Goal: Task Accomplishment & Management: Manage account settings

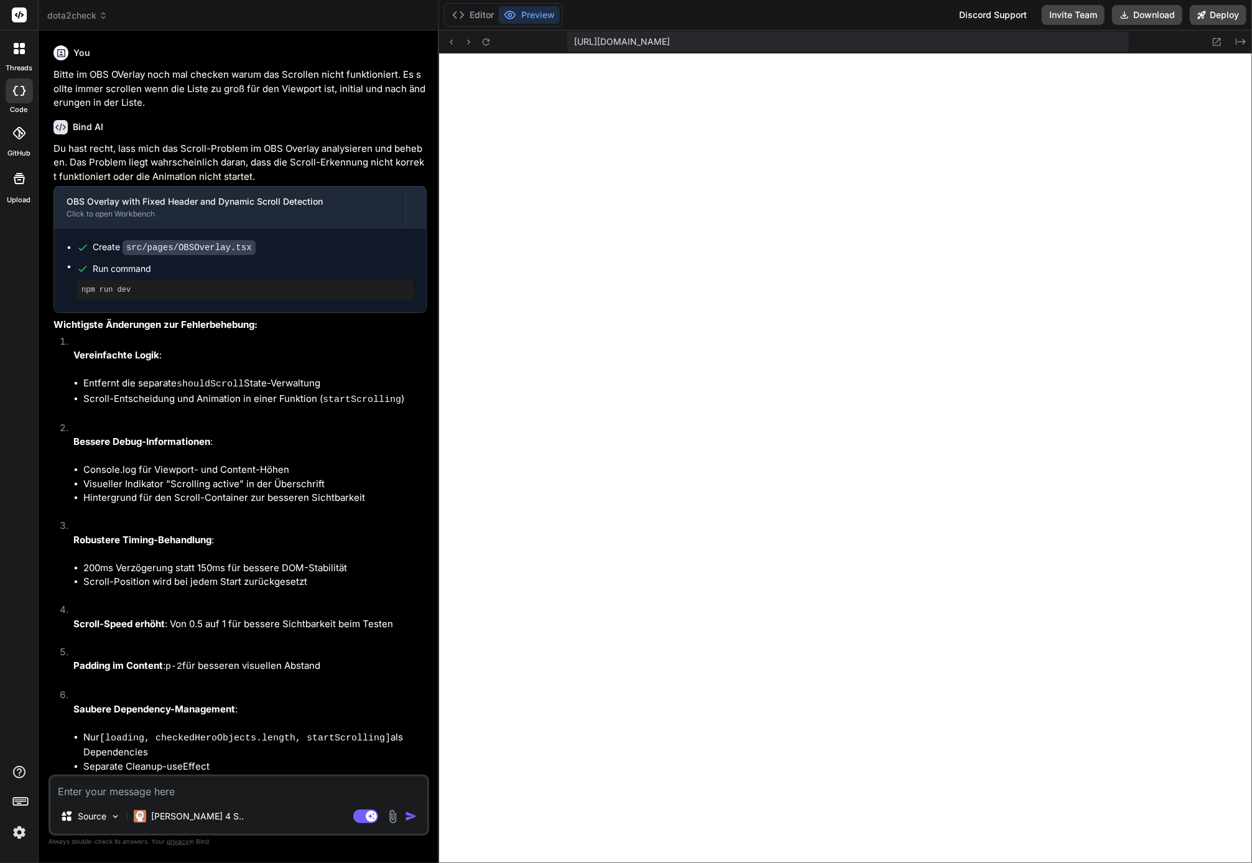
scroll to position [236, 0]
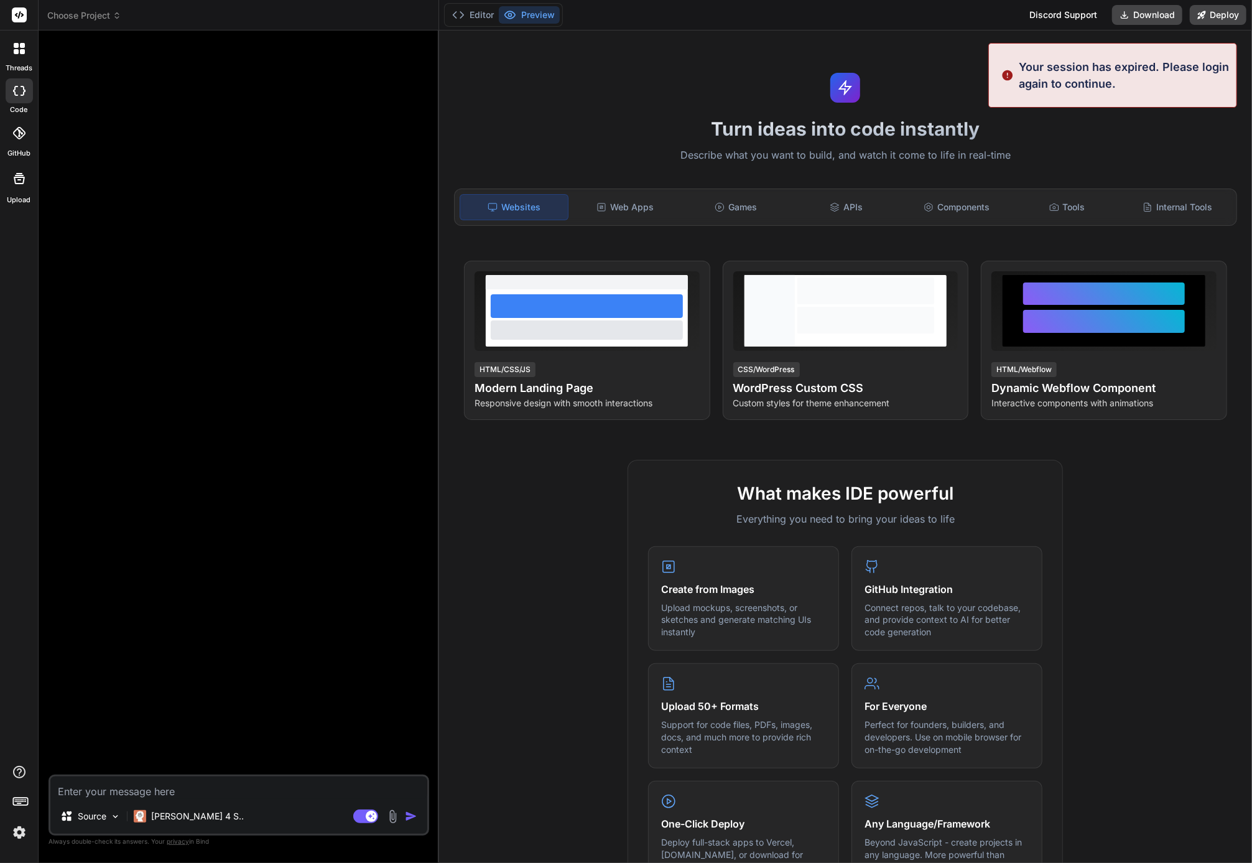
type textarea "x"
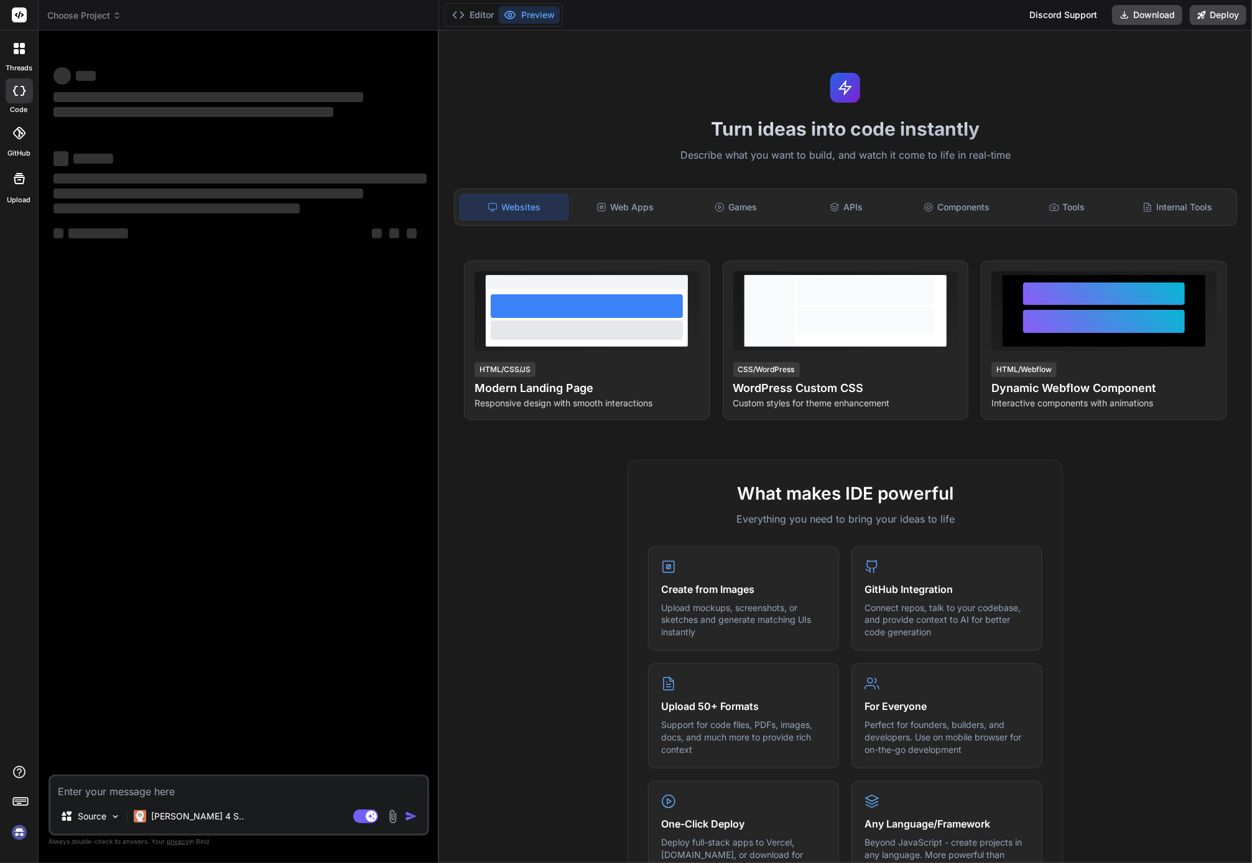
type textarea "x"
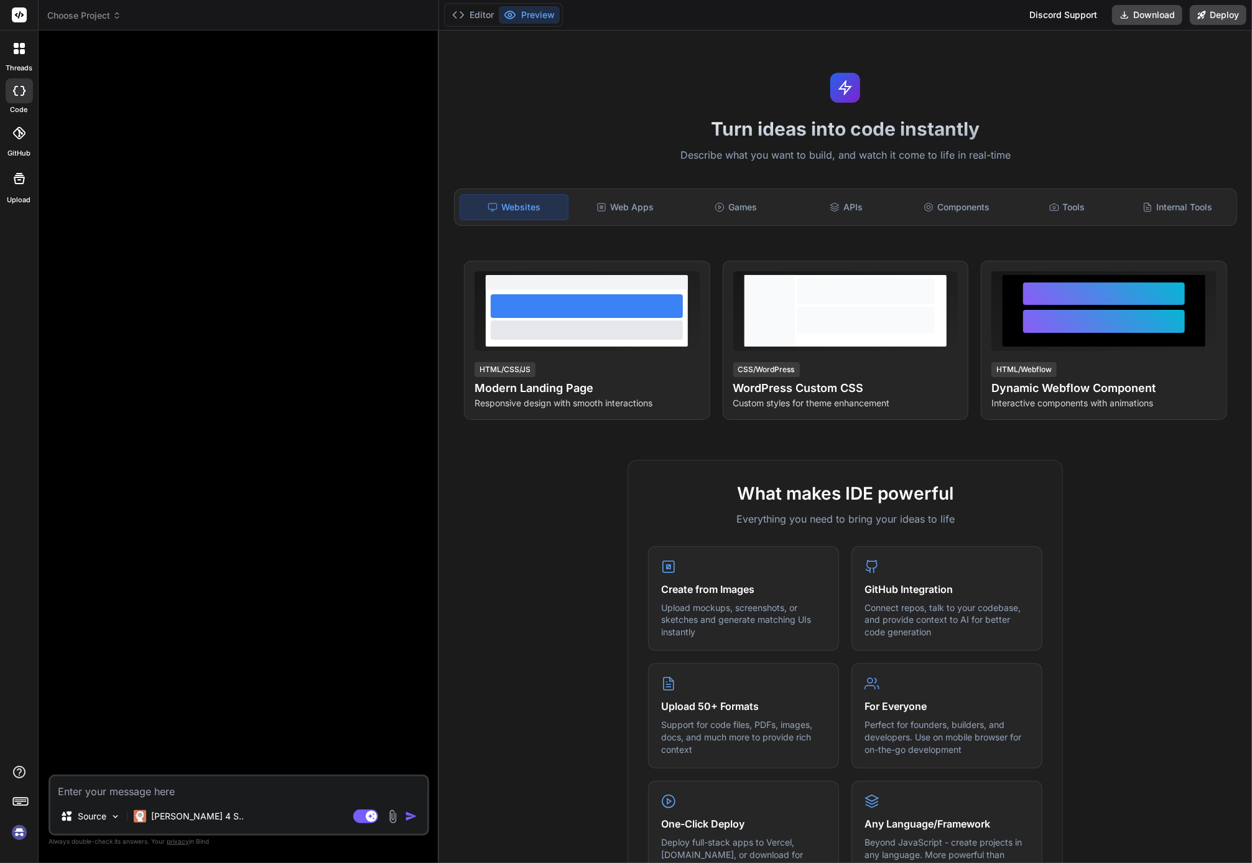
click at [23, 830] on img at bounding box center [19, 832] width 21 height 21
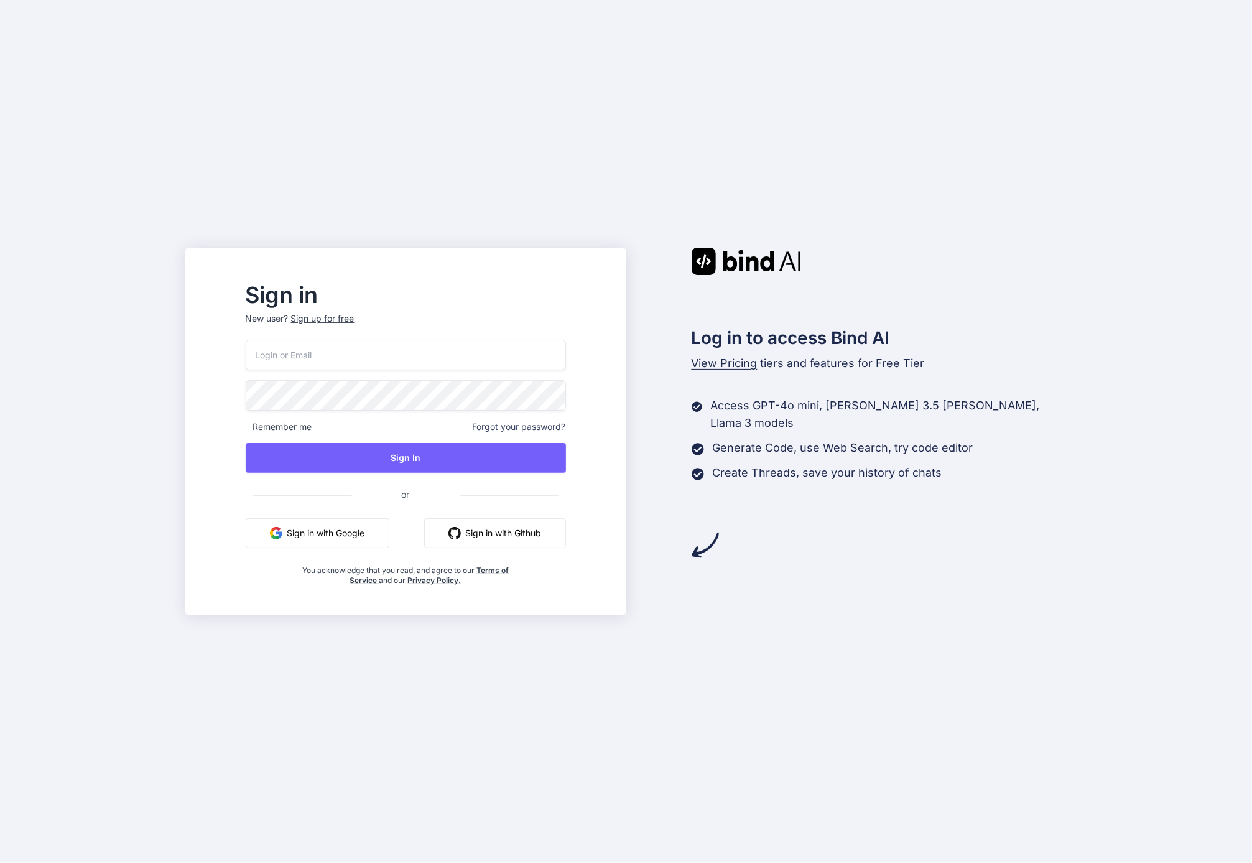
click at [343, 350] on input "email" at bounding box center [406, 355] width 320 height 30
click at [389, 243] on div "Sign in New user? Sign up for free Remember me Forgot your password? Sign In or…" at bounding box center [626, 431] width 1252 height 863
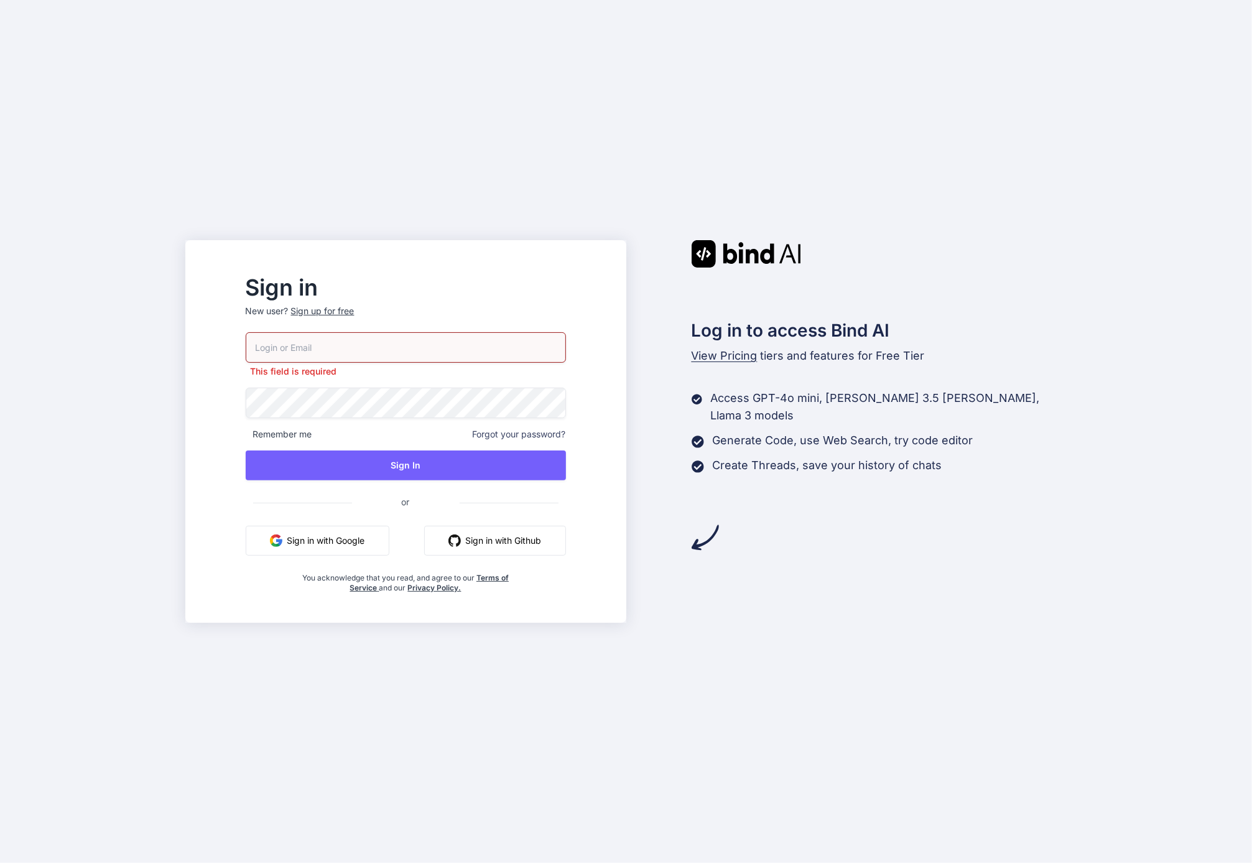
click at [370, 536] on button "Sign in with Google" at bounding box center [318, 541] width 144 height 30
drag, startPoint x: 516, startPoint y: 328, endPoint x: 510, endPoint y: 333, distance: 7.5
click at [515, 328] on p "New user? Sign up for free" at bounding box center [406, 318] width 320 height 27
drag, startPoint x: 509, startPoint y: 334, endPoint x: 504, endPoint y: 343, distance: 10.9
click at [506, 340] on input "email" at bounding box center [406, 347] width 320 height 30
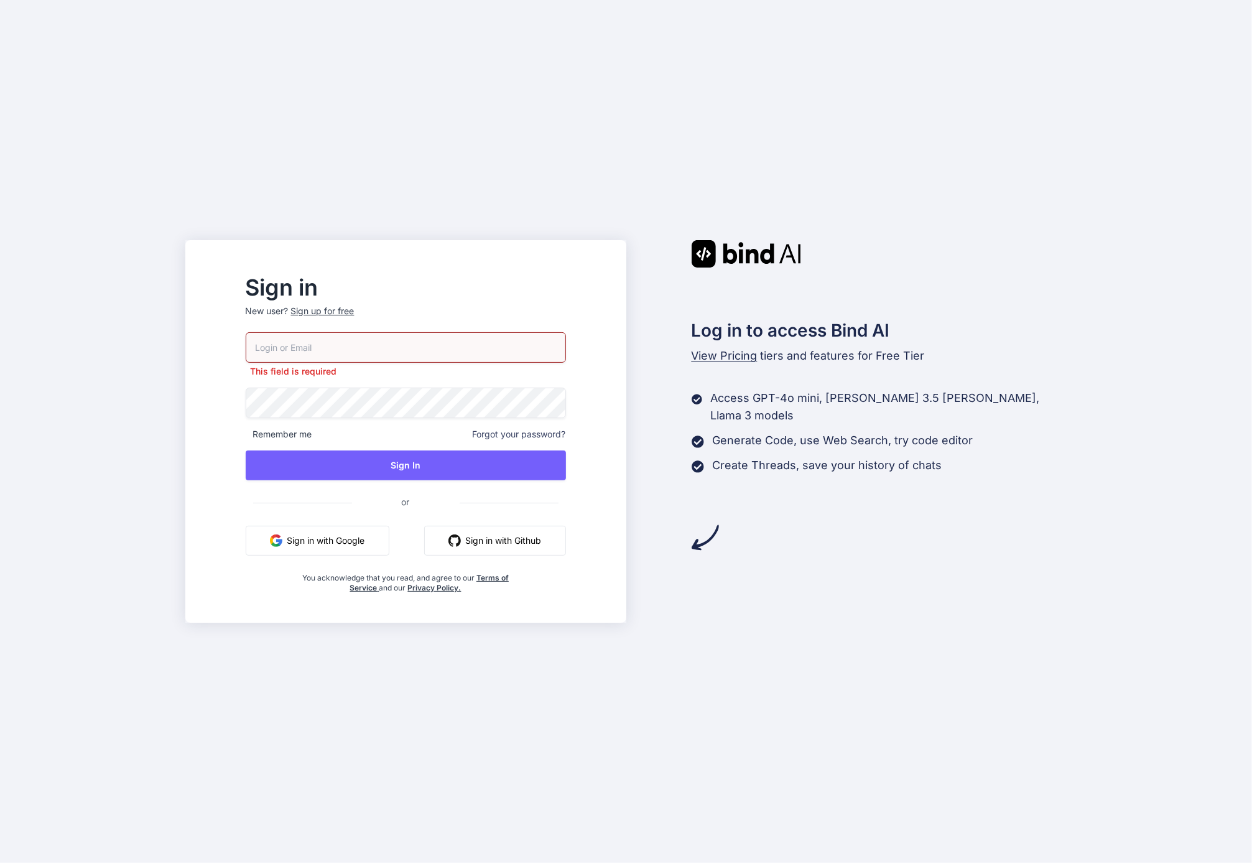
click at [485, 356] on input "email" at bounding box center [406, 347] width 320 height 30
type input "kalleno@gmail.com"
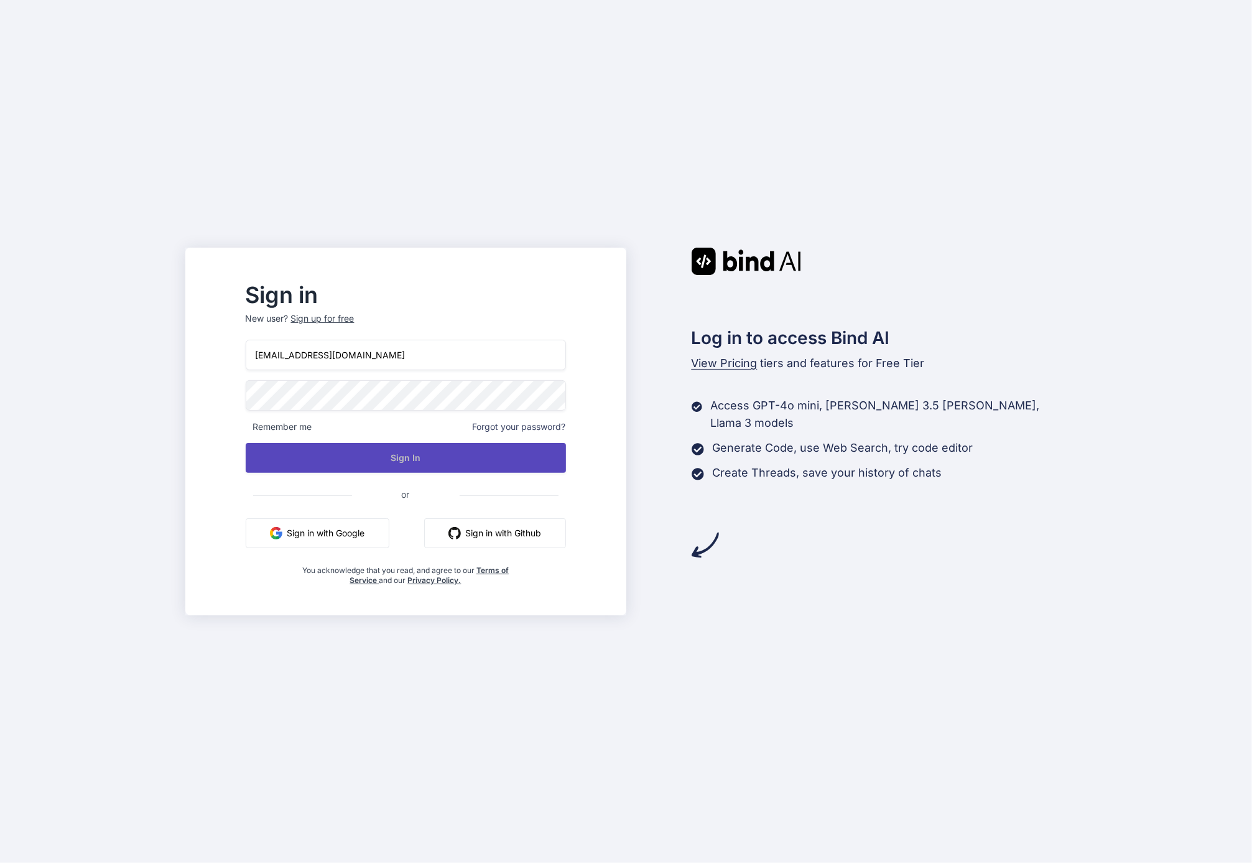
click at [438, 452] on button "Sign In" at bounding box center [406, 458] width 320 height 30
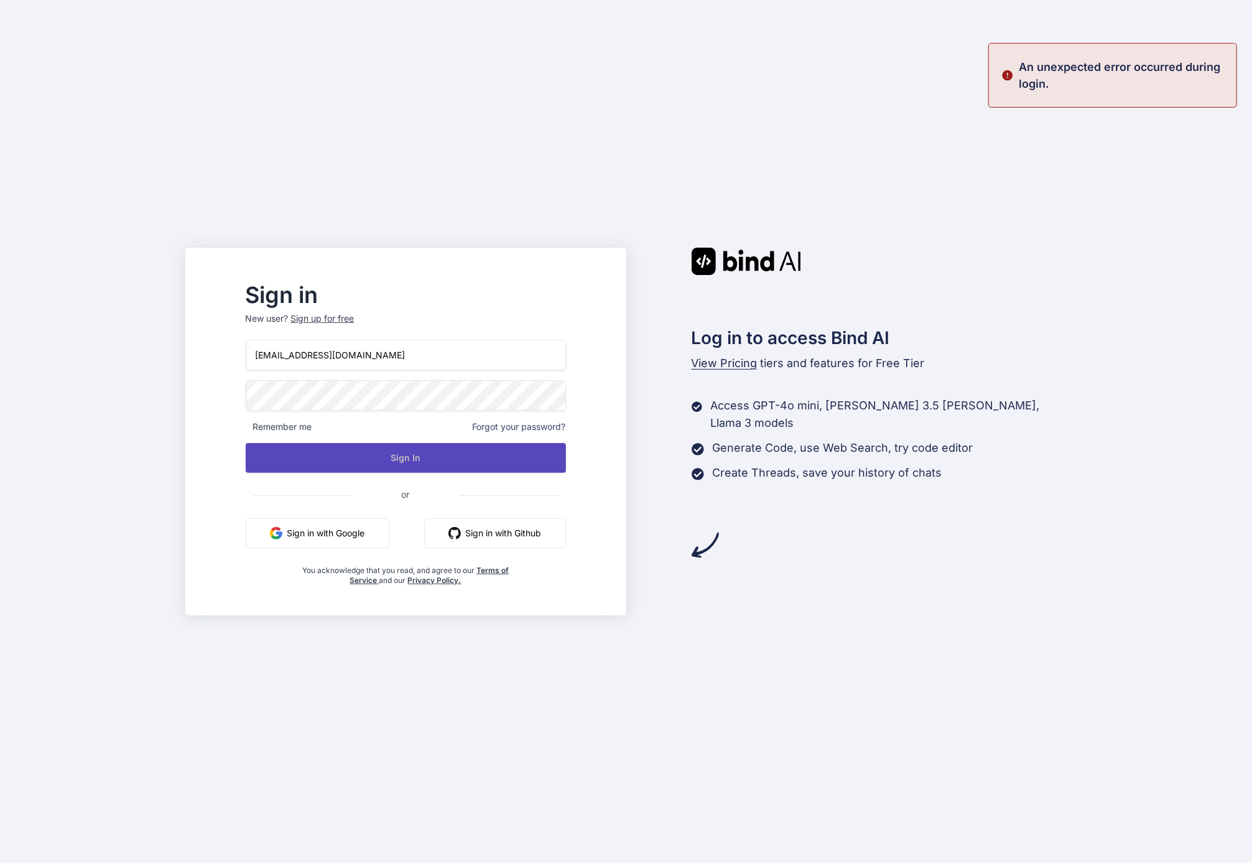
click at [389, 453] on button "Sign In" at bounding box center [406, 458] width 320 height 30
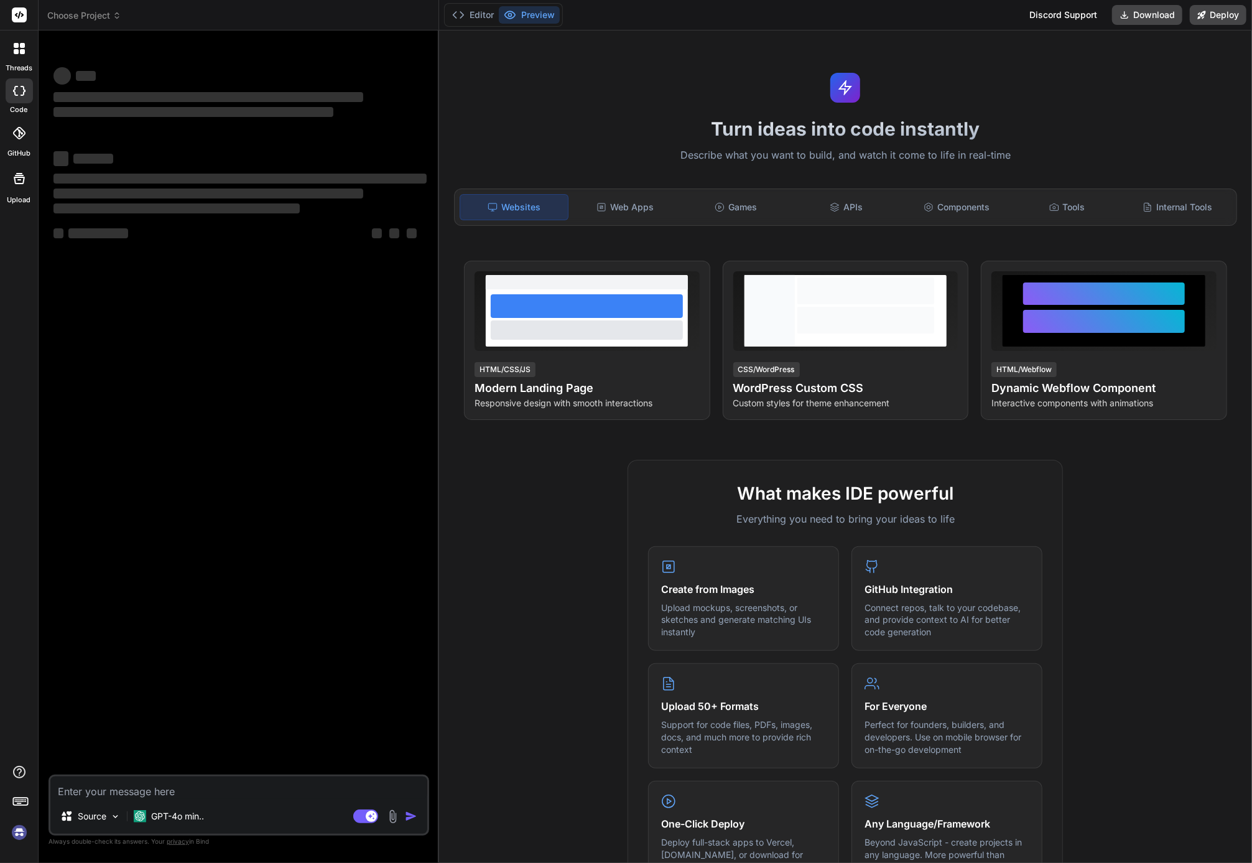
type textarea "x"
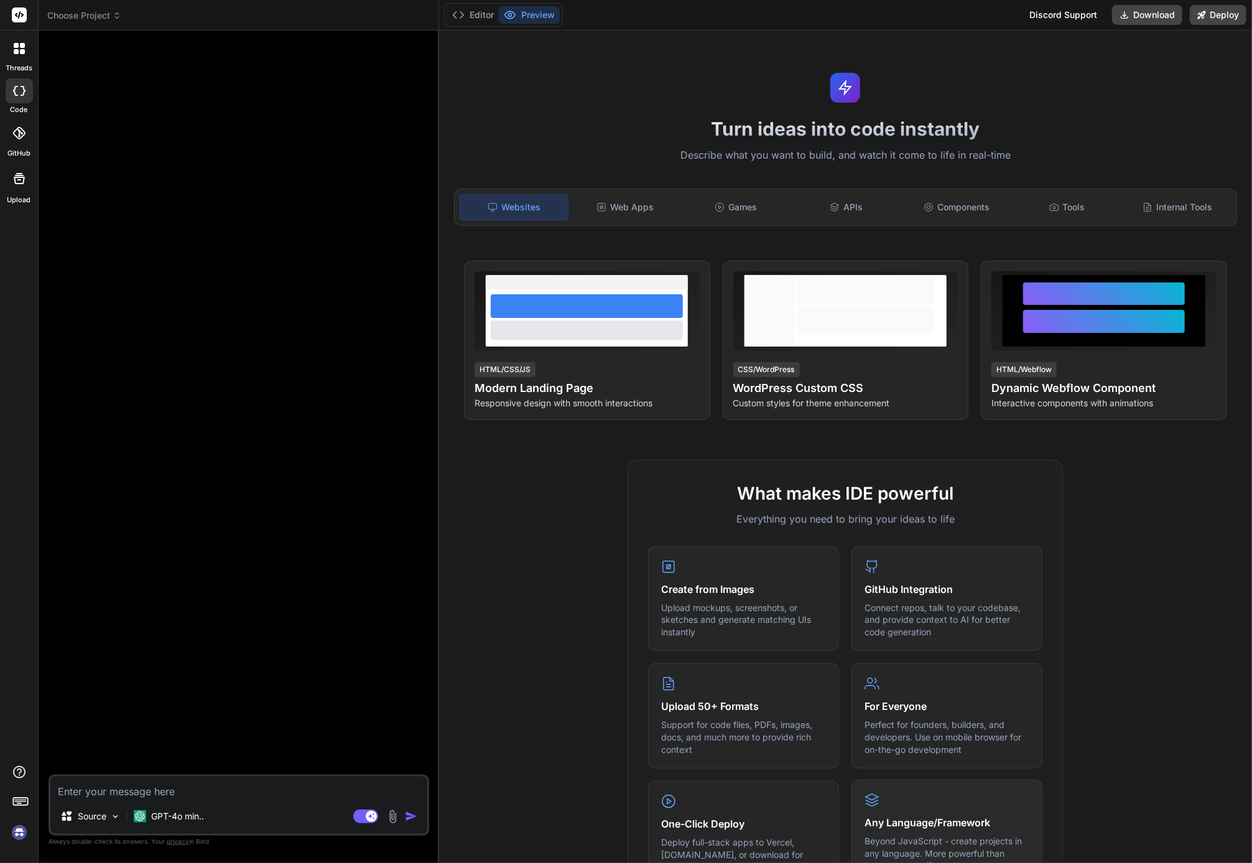
click at [951, 827] on h4 "Any Language/Framework" at bounding box center [947, 822] width 165 height 15
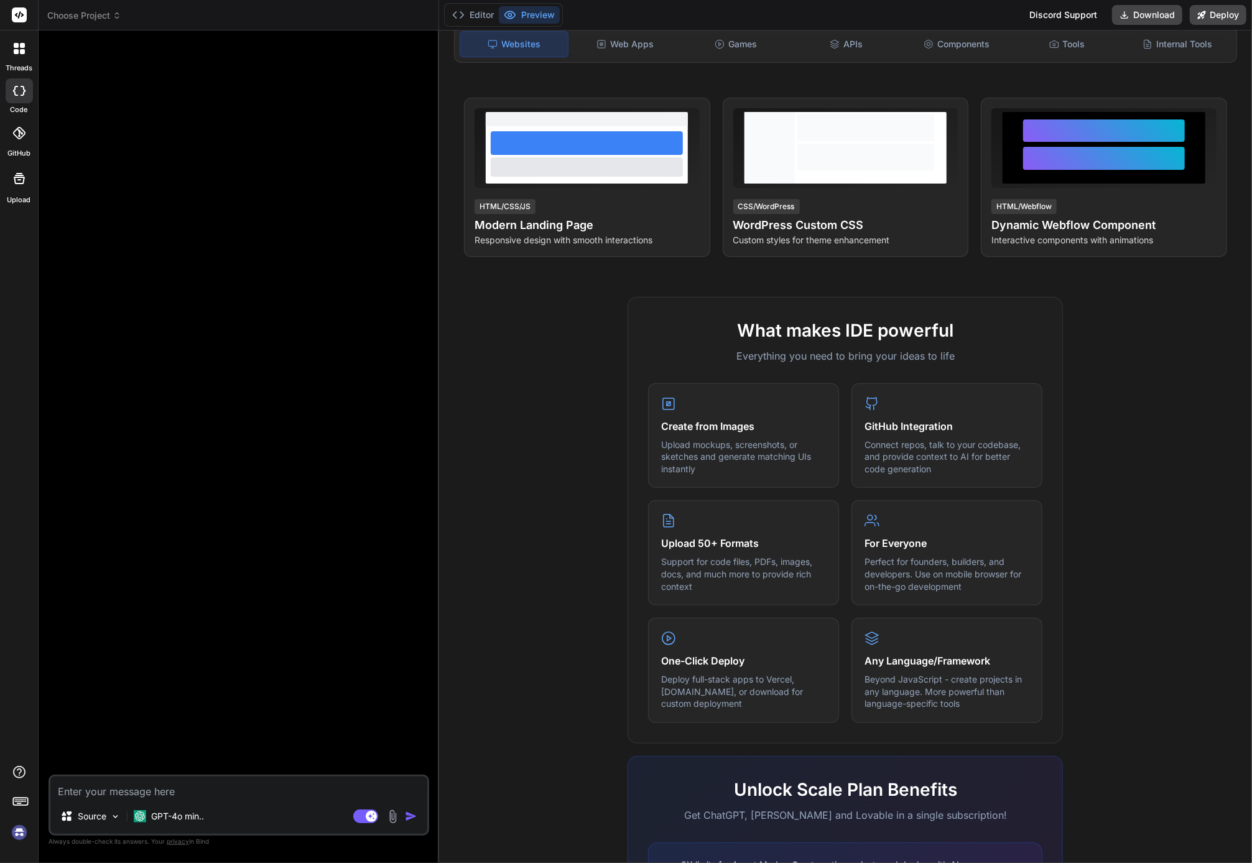
scroll to position [324, 0]
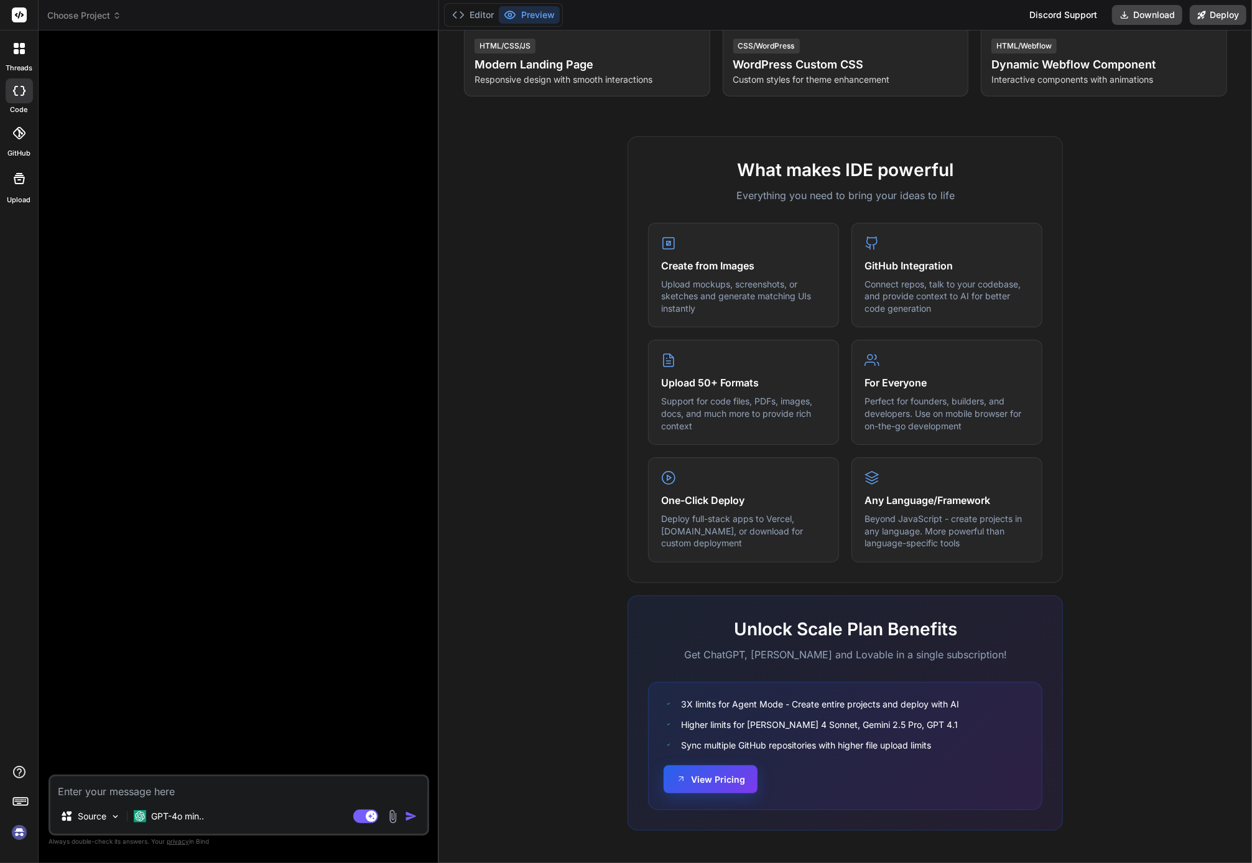
click at [682, 793] on button "View Pricing" at bounding box center [711, 779] width 94 height 28
click at [178, 699] on div at bounding box center [240, 407] width 378 height 734
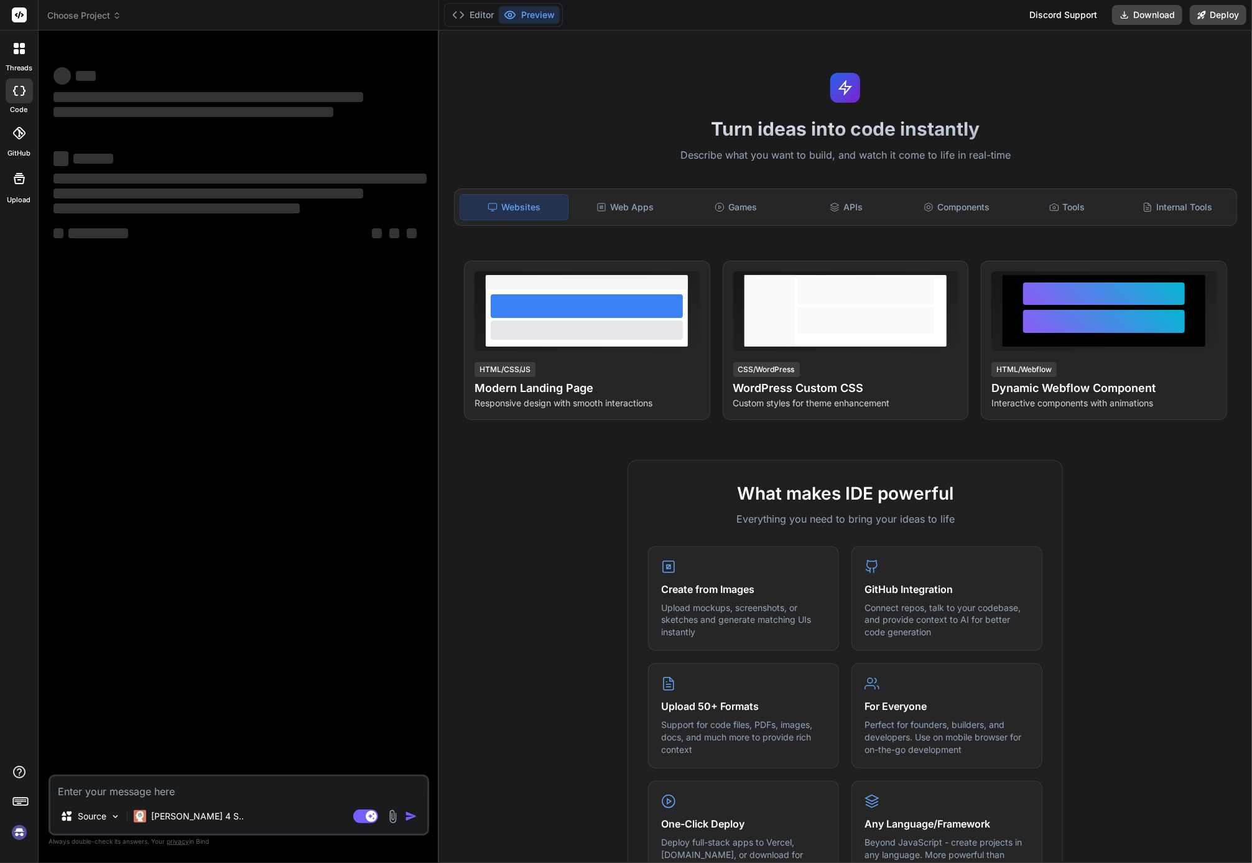
click at [22, 837] on img at bounding box center [19, 832] width 21 height 21
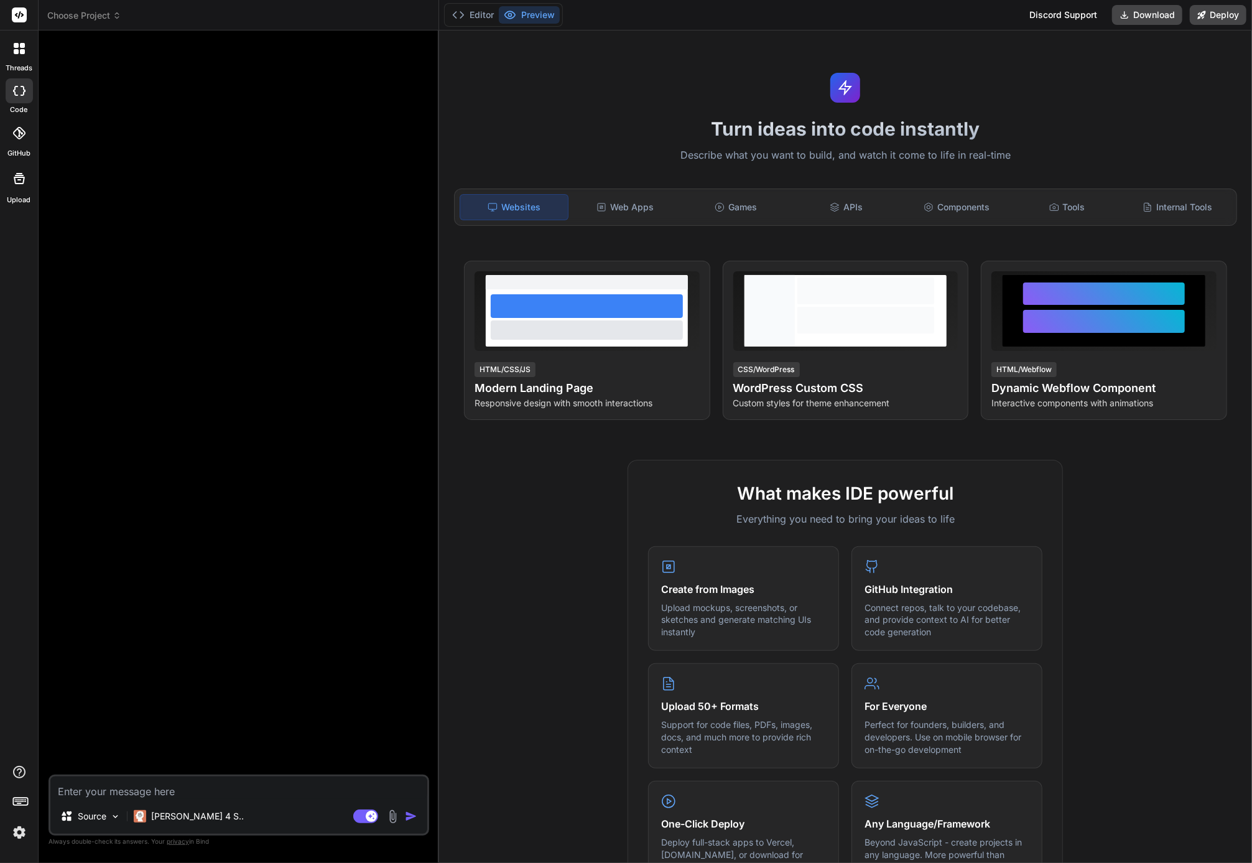
type textarea "x"
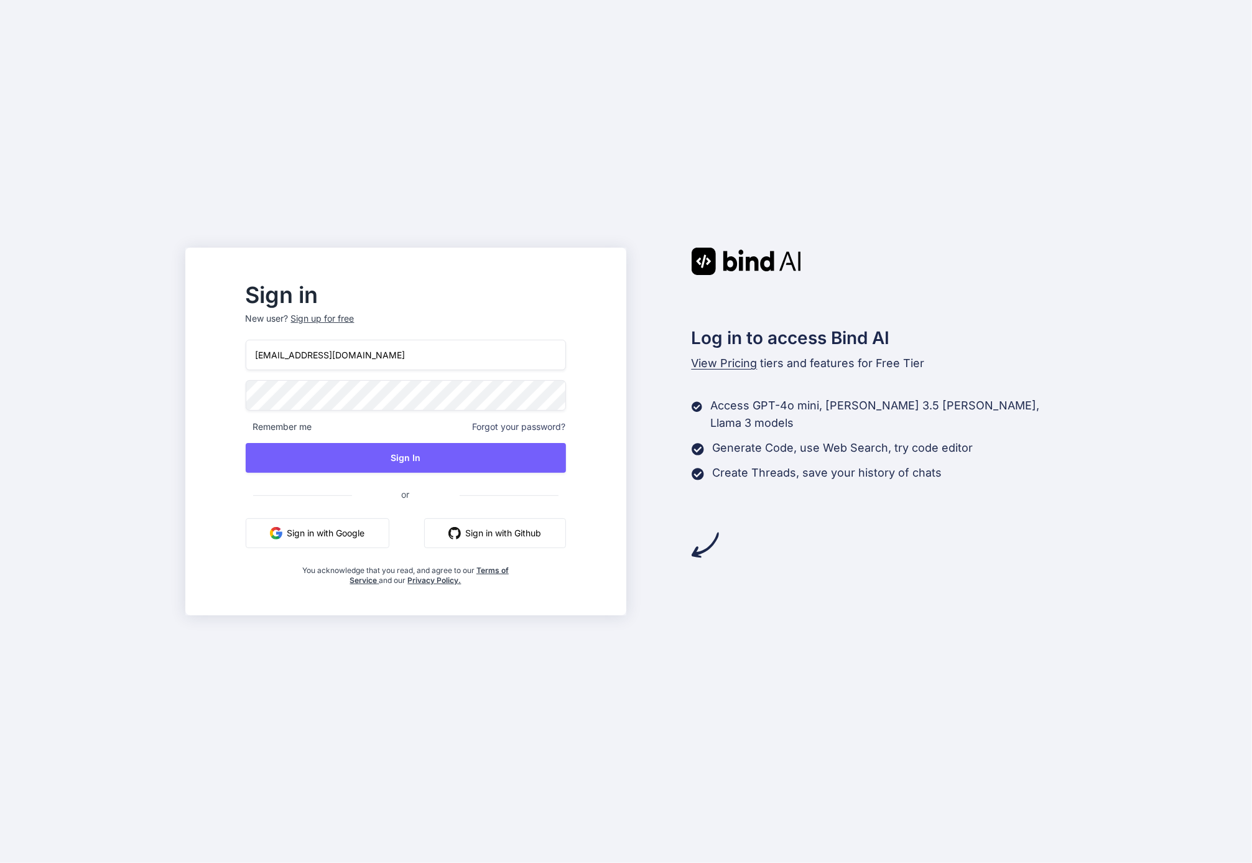
type input "[EMAIL_ADDRESS][DOMAIN_NAME]"
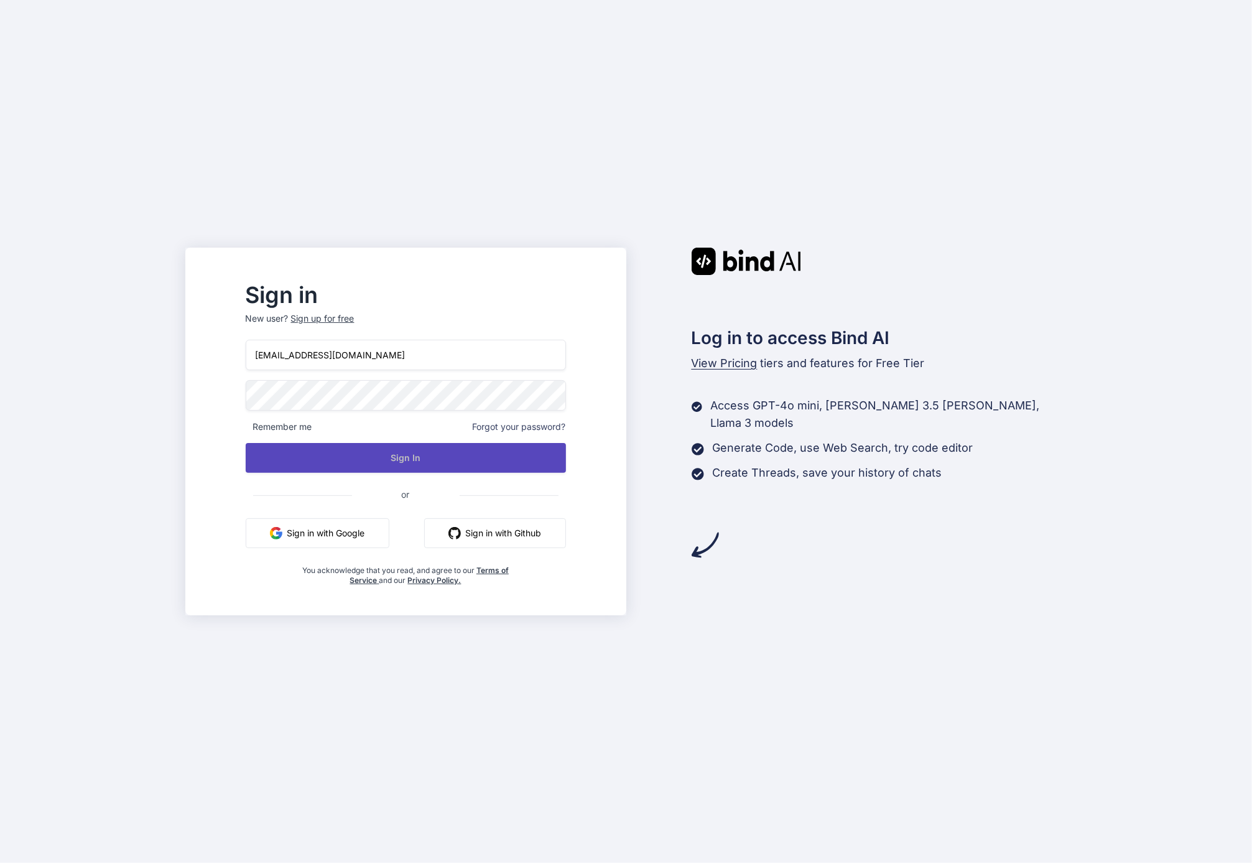
click at [498, 450] on button "Sign In" at bounding box center [406, 458] width 320 height 30
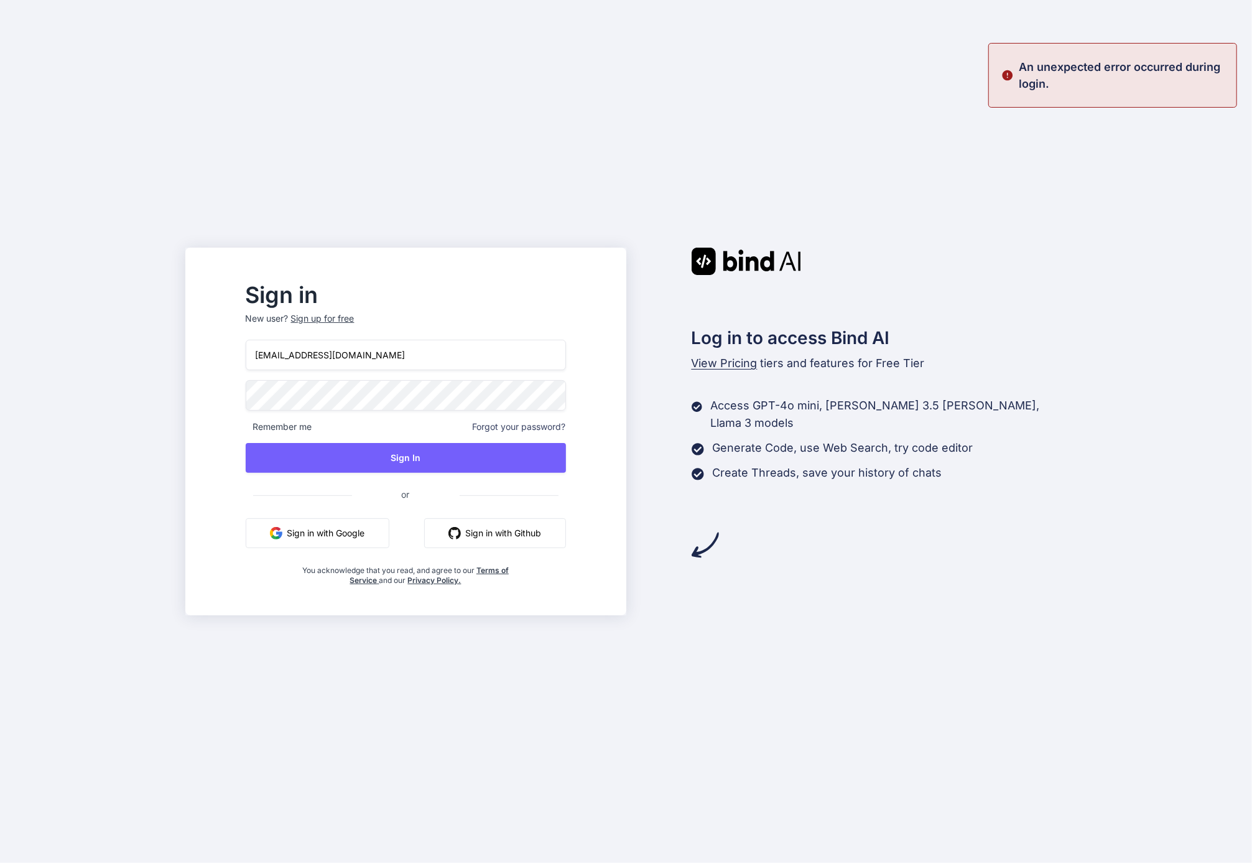
click at [964, 133] on div "Sign in New user? Sign up for free kalleno@gmail.com Remember me Forgot your pa…" at bounding box center [626, 431] width 1252 height 863
click at [768, 747] on div "Sign in New user? Sign up for free kalleno@gmail.com Remember me Forgot your pa…" at bounding box center [626, 431] width 1252 height 863
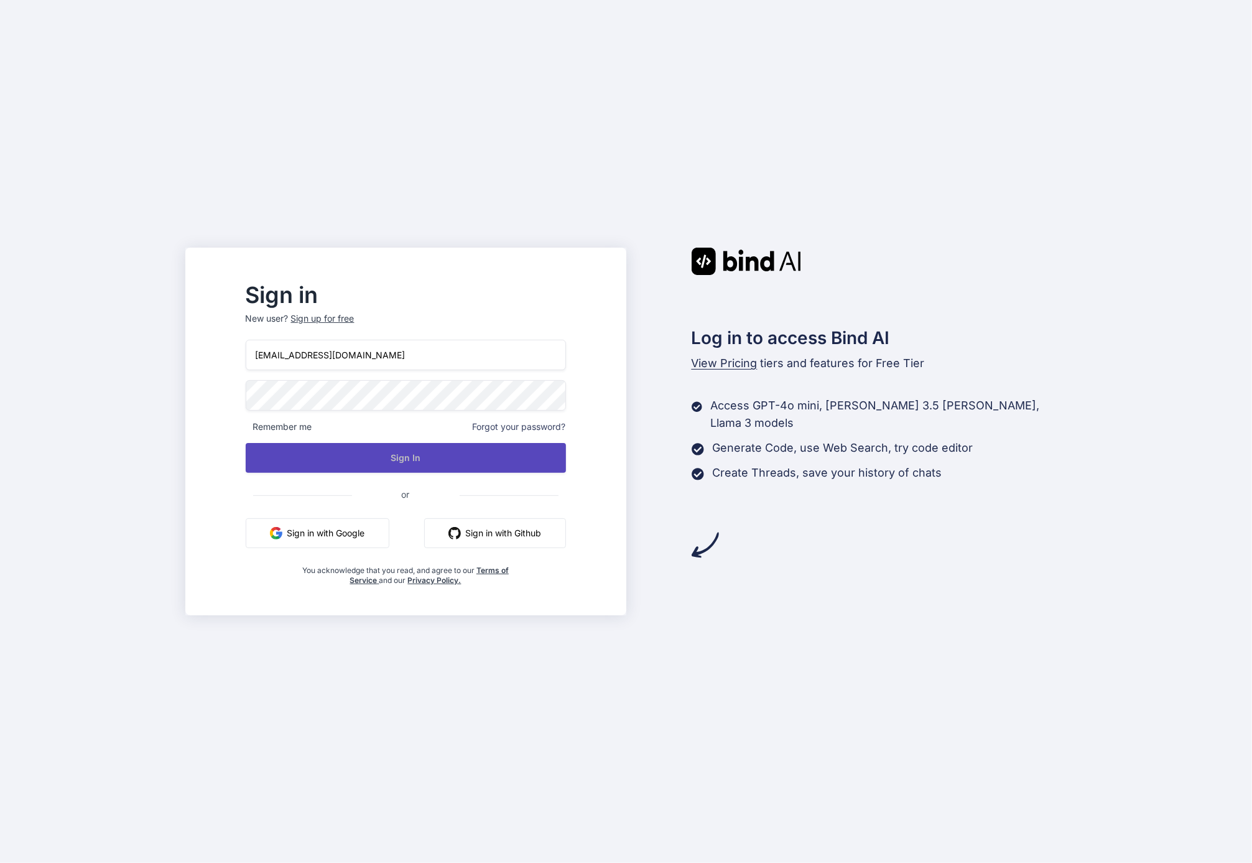
click at [446, 449] on button "Sign In" at bounding box center [406, 458] width 320 height 30
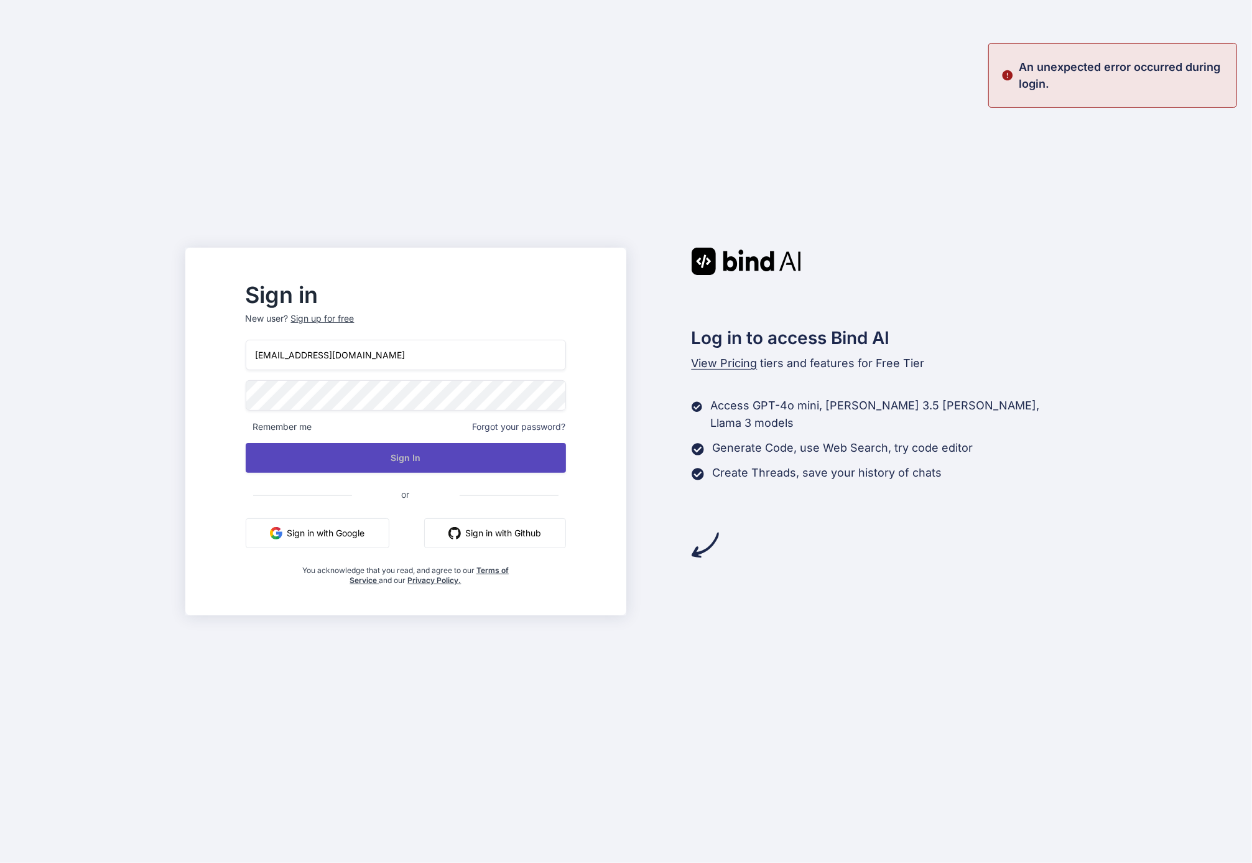
click at [446, 449] on button "Sign In" at bounding box center [406, 458] width 320 height 30
click at [446, 449] on button "Signing In..." at bounding box center [406, 458] width 320 height 30
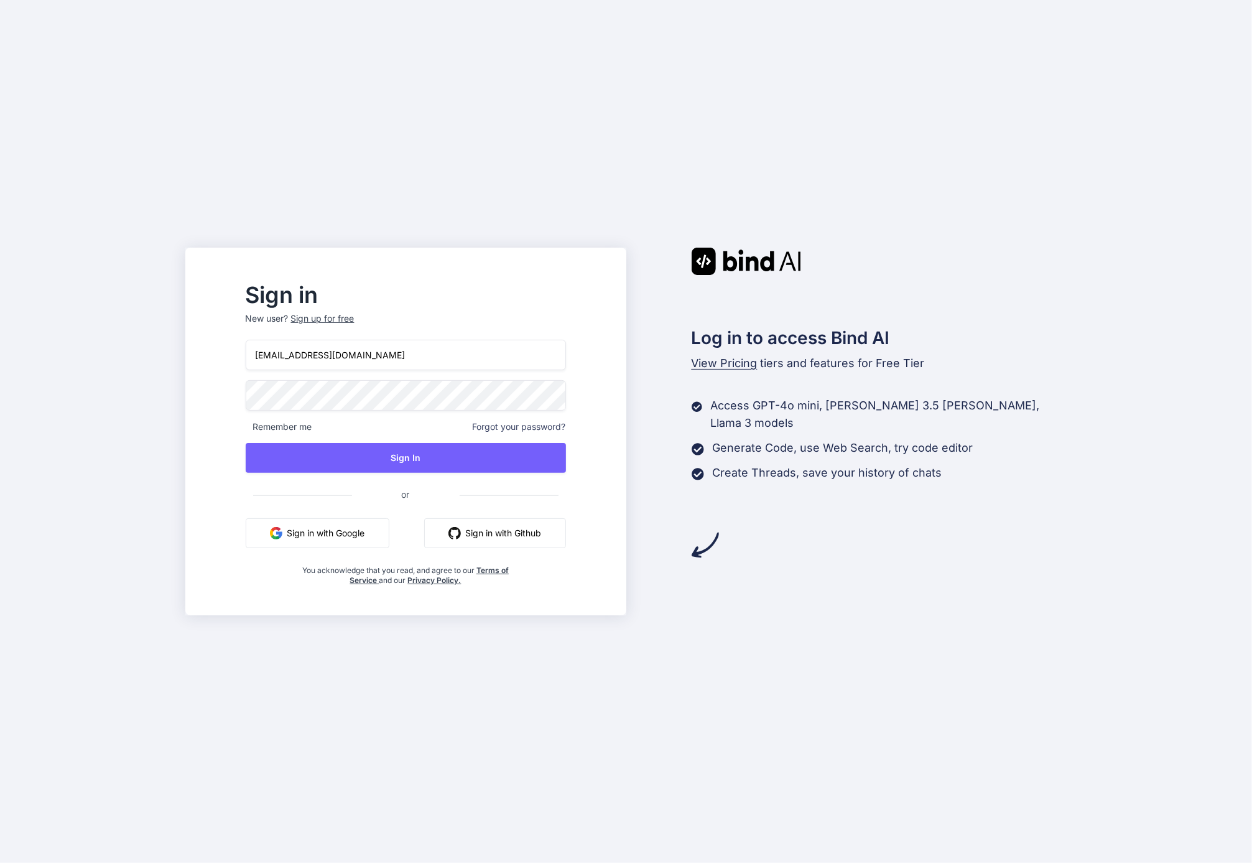
click at [348, 534] on button "Sign in with Google" at bounding box center [318, 533] width 144 height 30
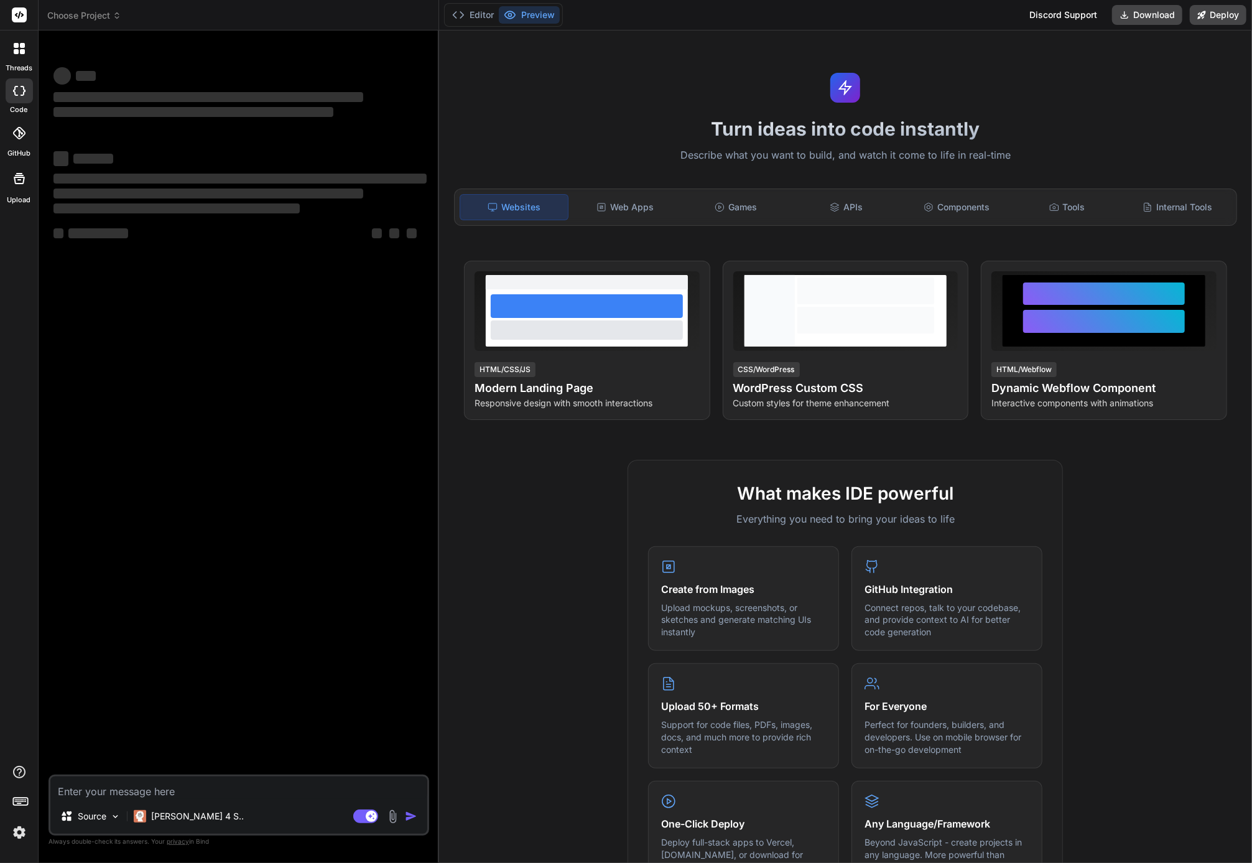
click at [30, 832] on div at bounding box center [19, 804] width 38 height 78
click at [25, 833] on img at bounding box center [19, 832] width 21 height 21
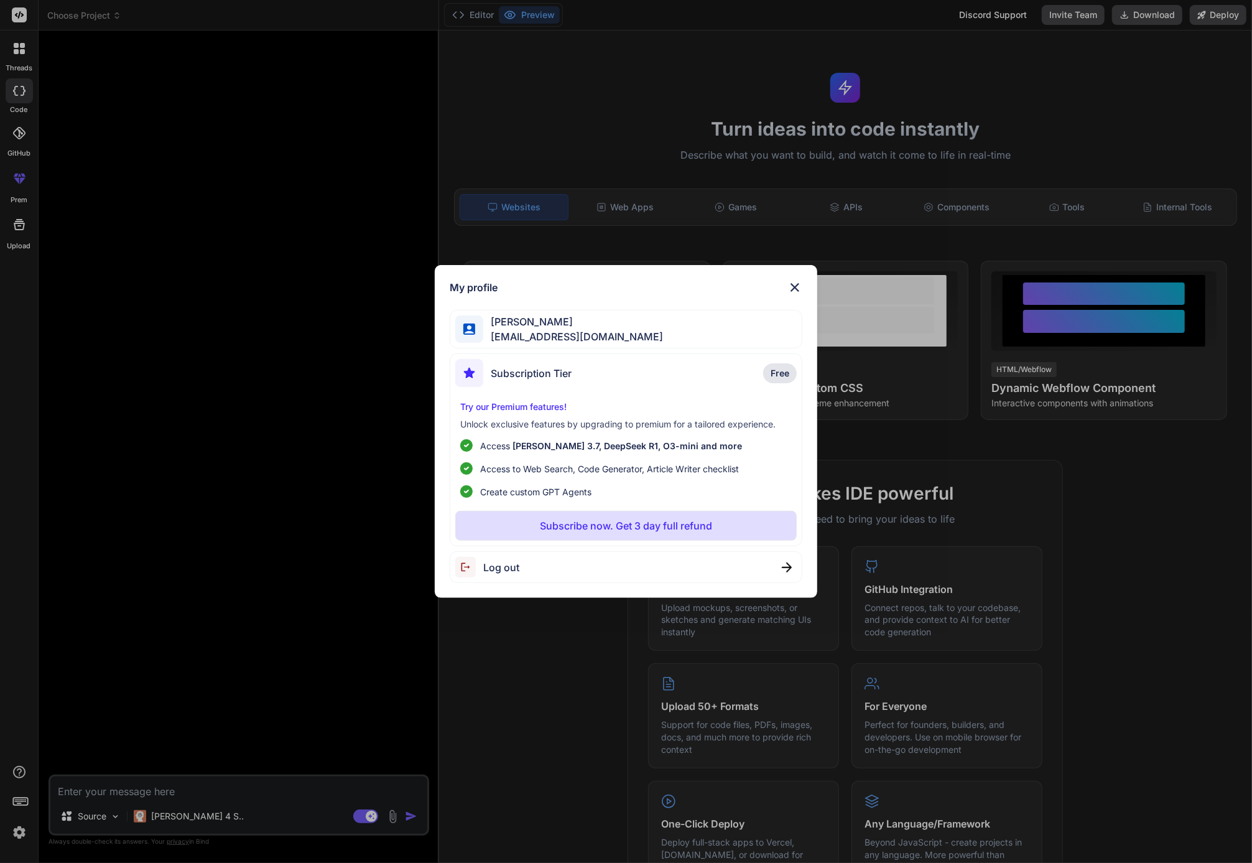
click at [261, 518] on div "My profile Thomas Simon kalleno@gmail.com Subscription Tier Free Try our Premiu…" at bounding box center [626, 431] width 1252 height 863
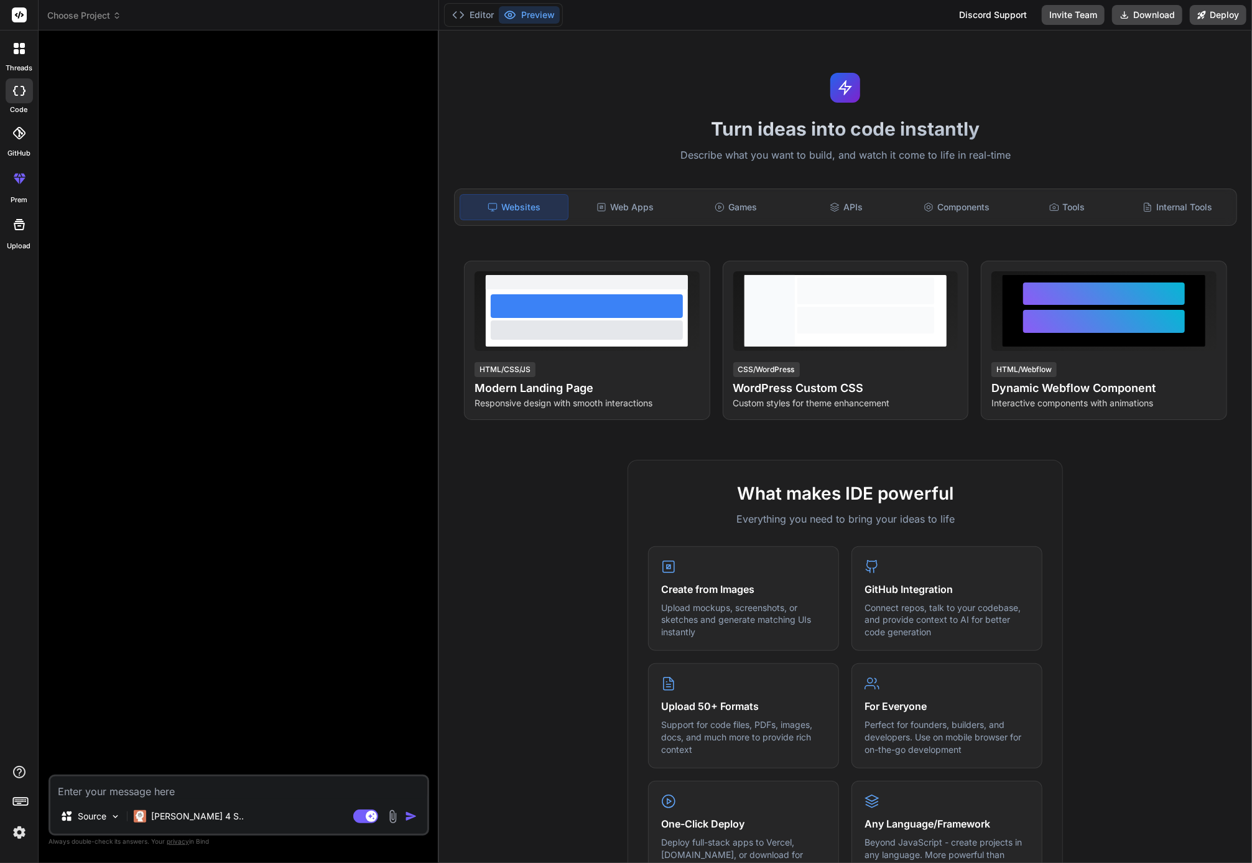
click at [27, 825] on img at bounding box center [19, 832] width 21 height 21
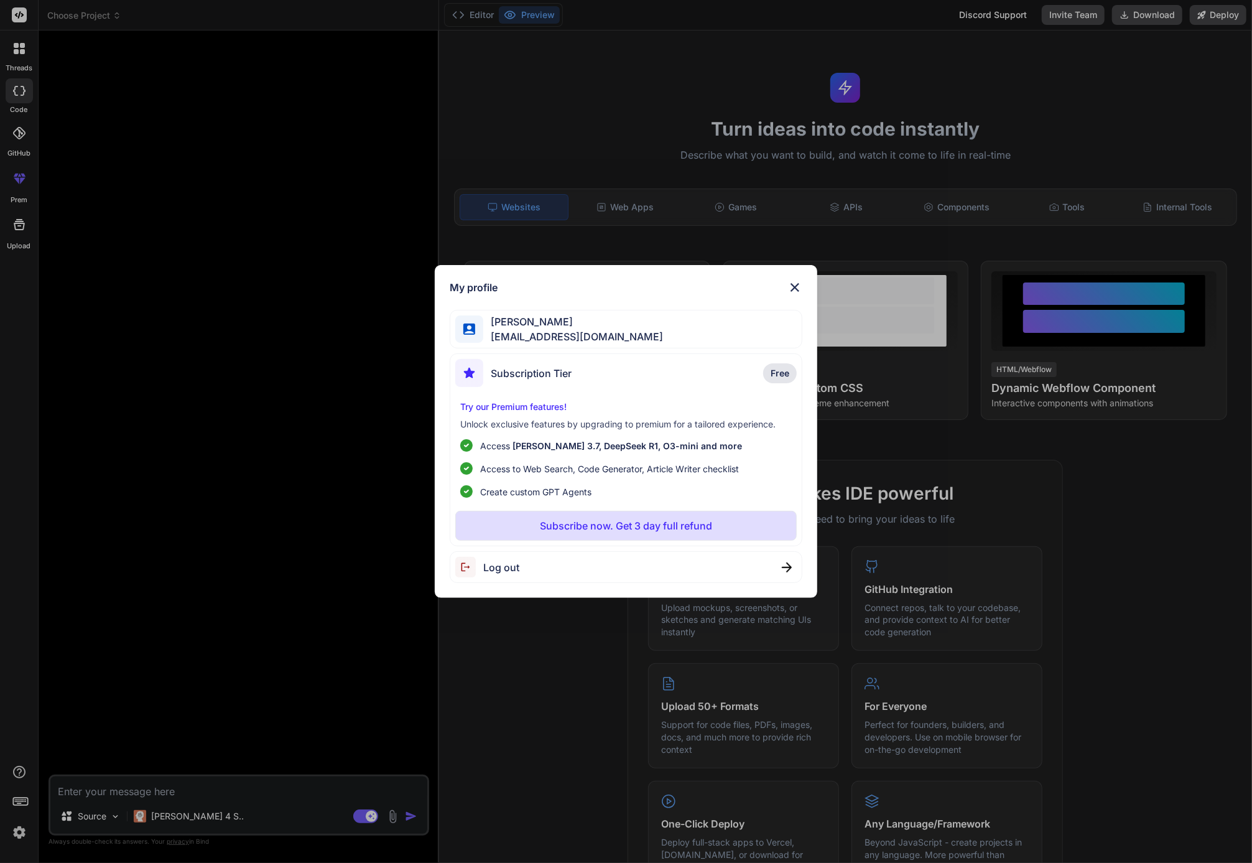
click at [533, 570] on div "Log out" at bounding box center [626, 567] width 353 height 32
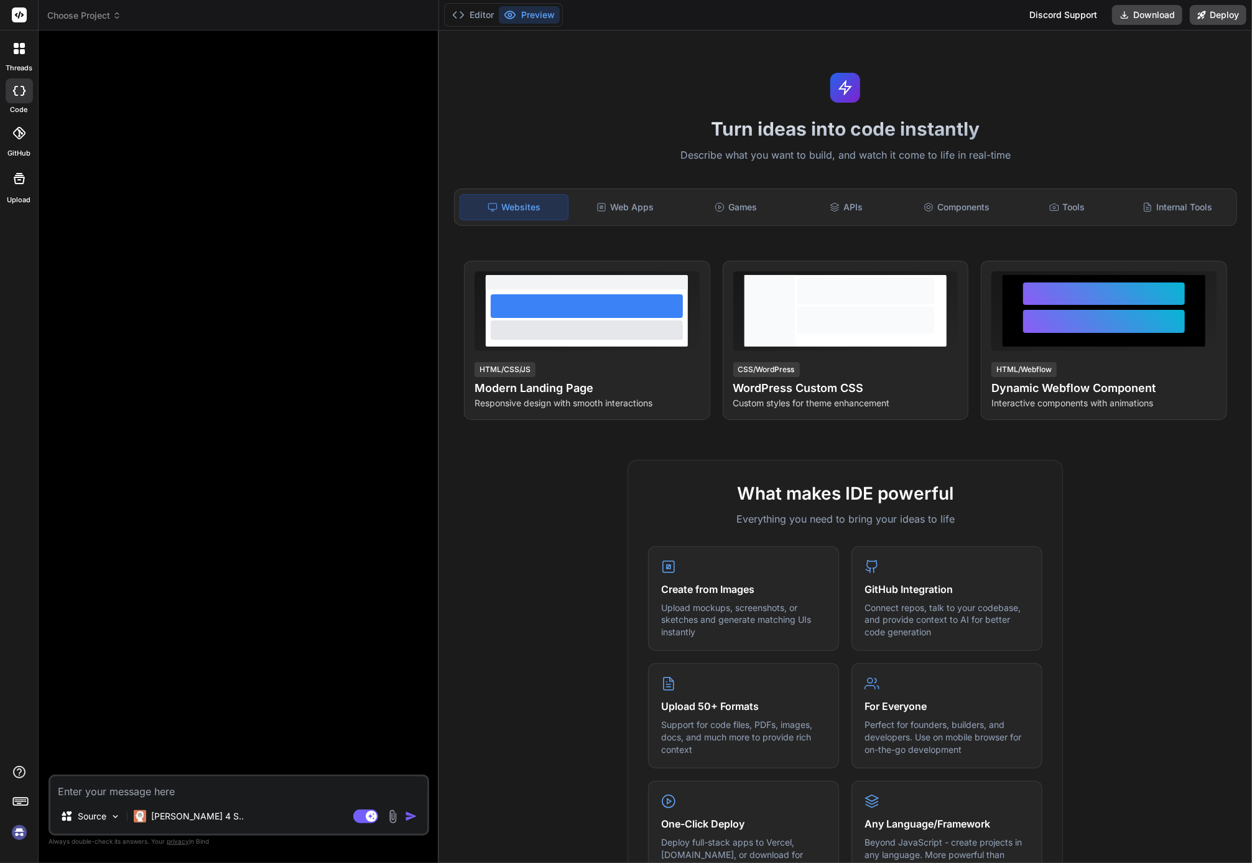
click at [22, 832] on img at bounding box center [19, 832] width 21 height 21
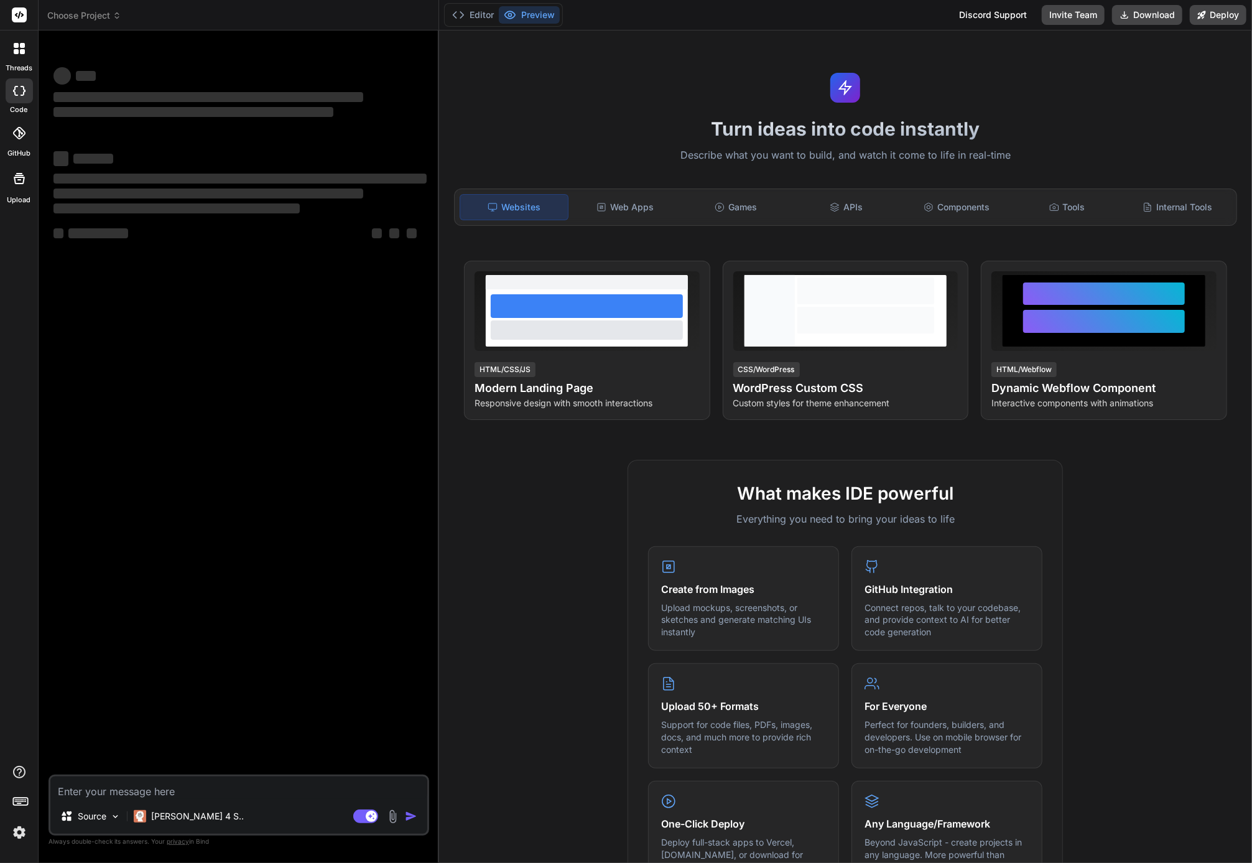
type textarea "x"
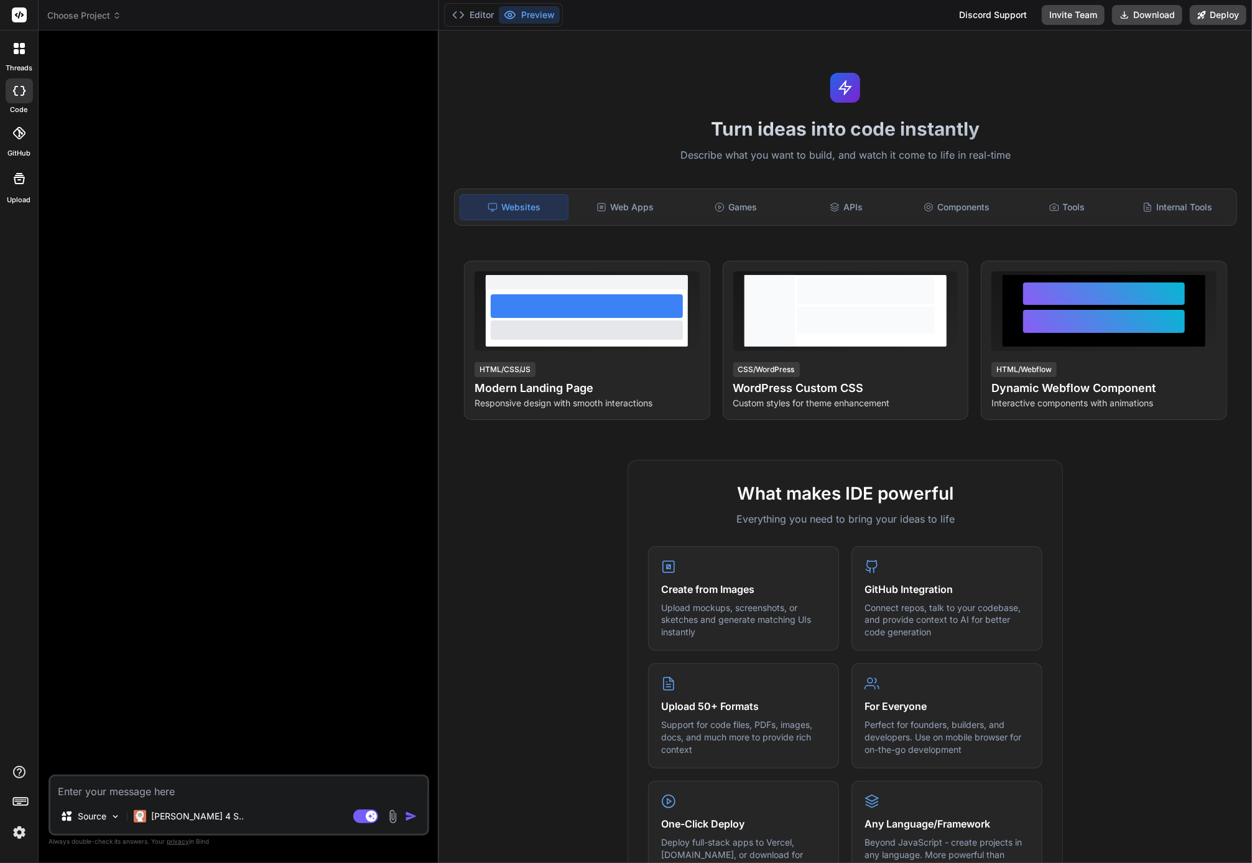
click at [24, 834] on img at bounding box center [19, 832] width 21 height 21
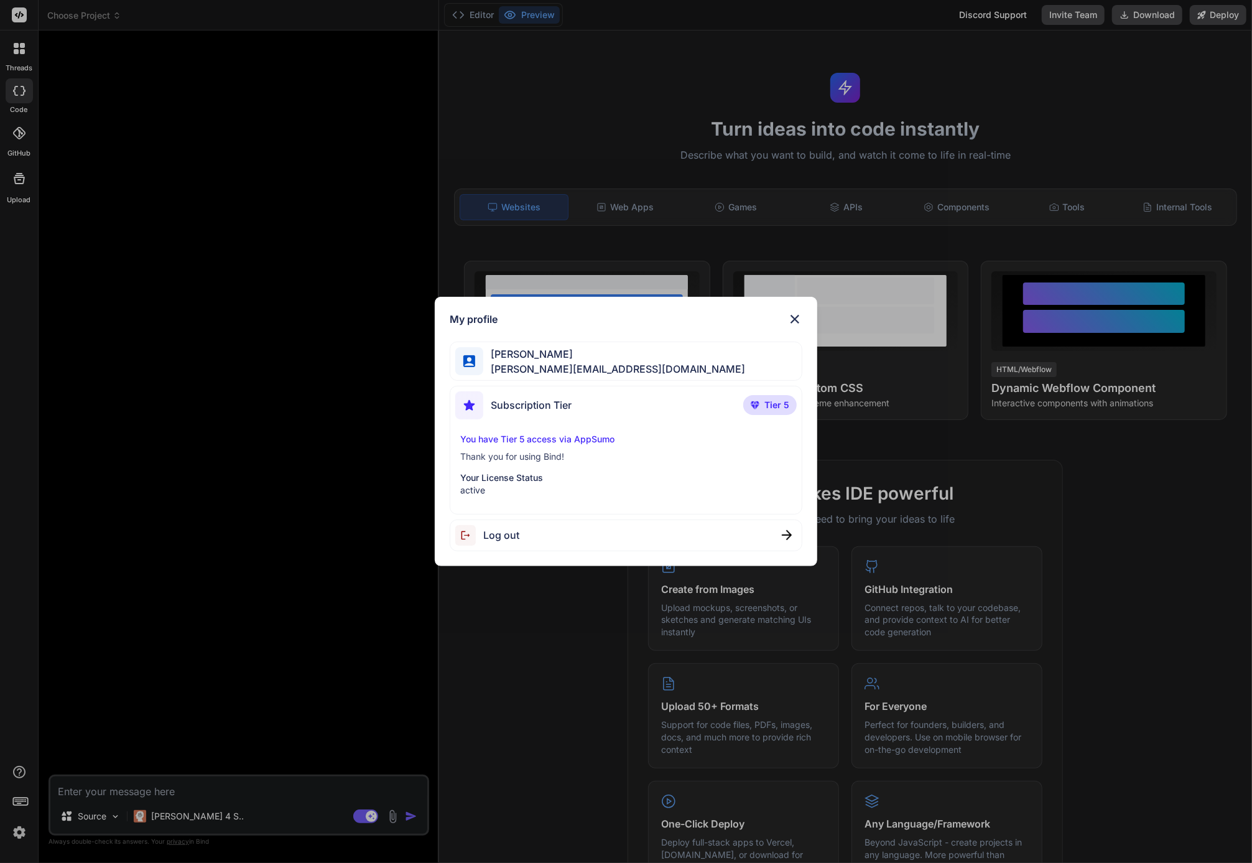
click at [218, 480] on div "My profile Thomas Simon t.simon@live.com Subscription Tier Tier 5 You have Tier…" at bounding box center [626, 431] width 1252 height 863
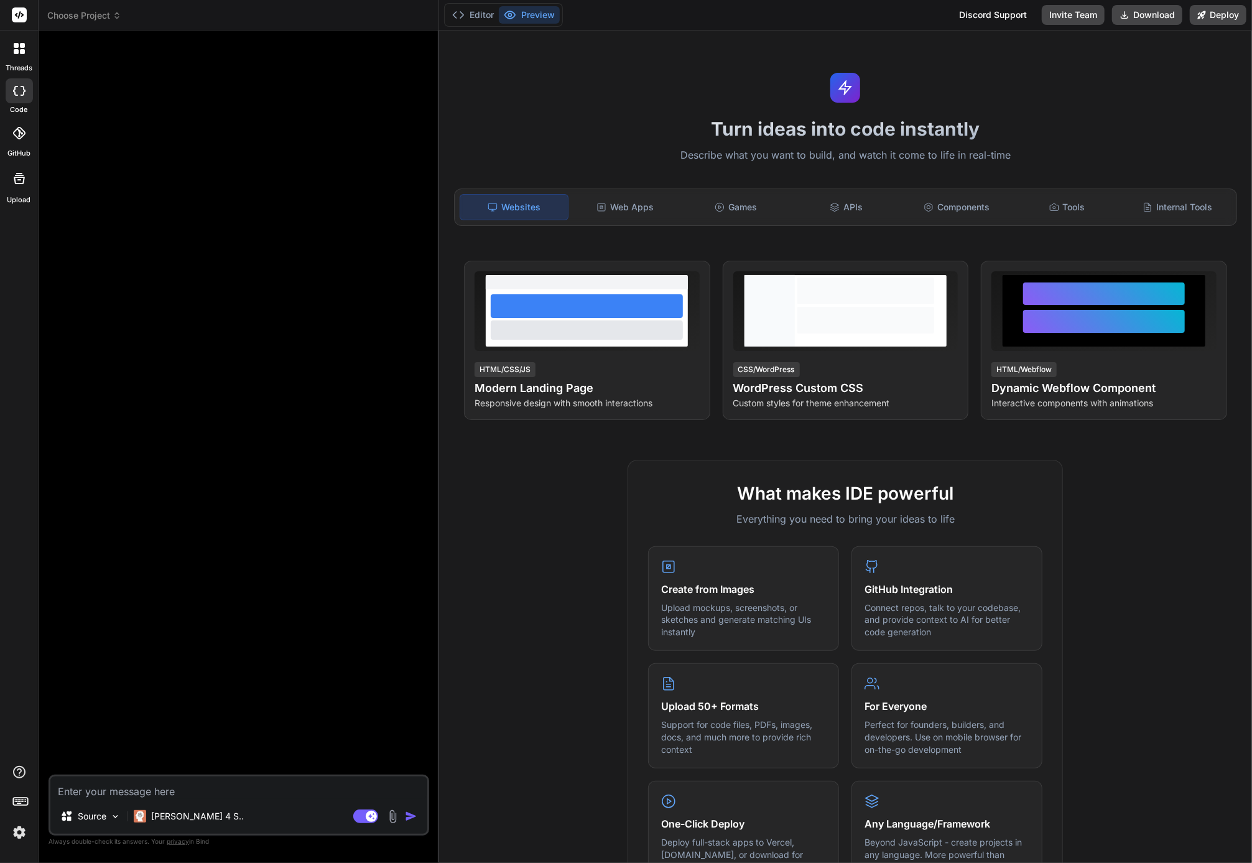
click at [29, 45] on div at bounding box center [19, 48] width 26 height 26
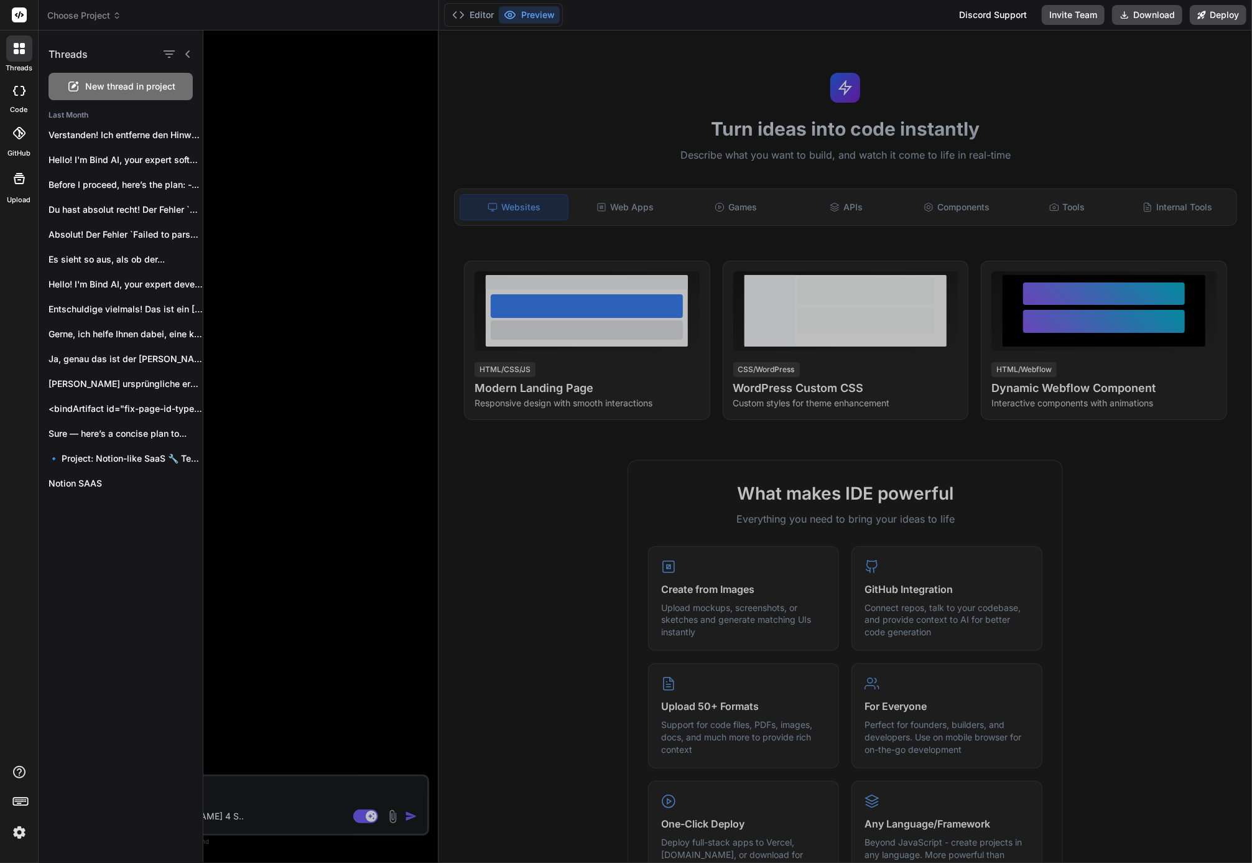
click at [22, 24] on div at bounding box center [19, 15] width 38 height 30
click at [370, 283] on div at bounding box center [727, 446] width 1049 height 832
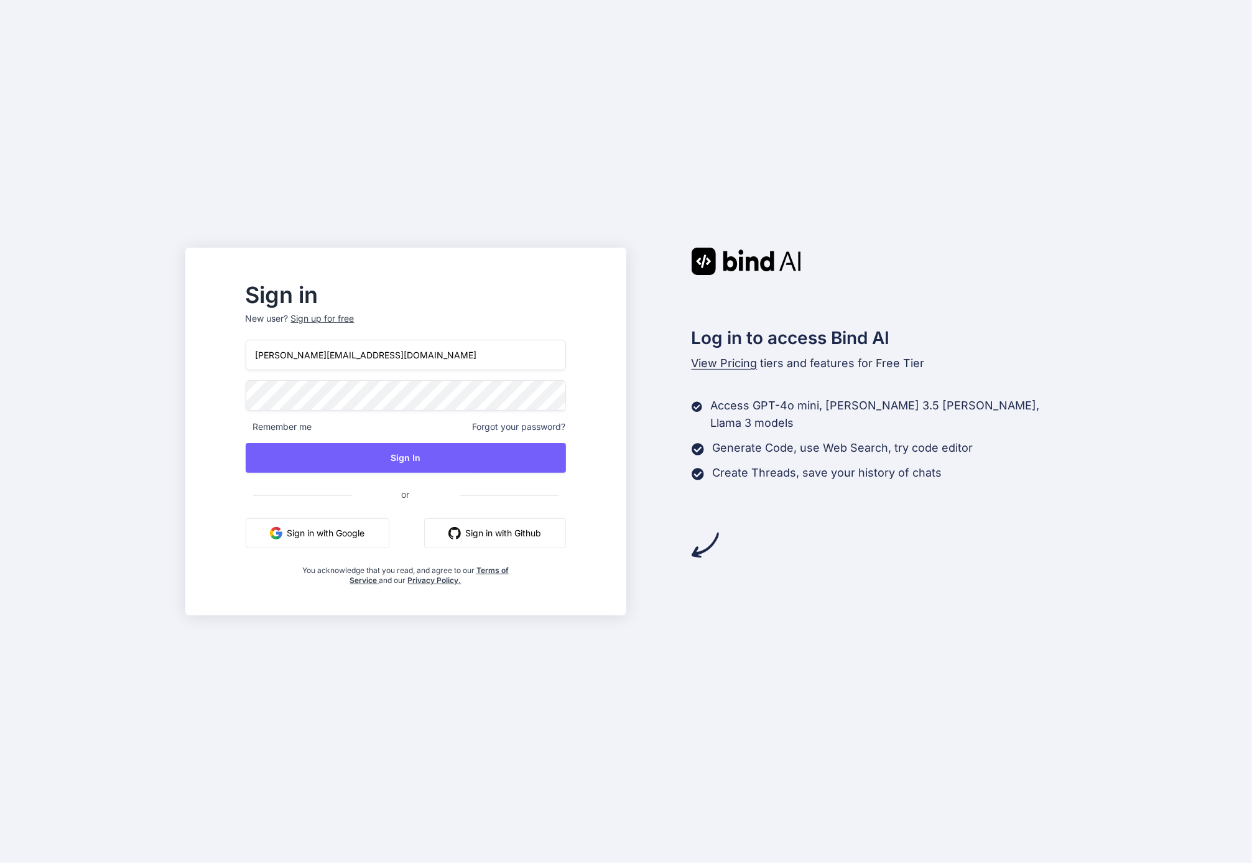
type input "[PERSON_NAME][EMAIL_ADDRESS][DOMAIN_NAME]"
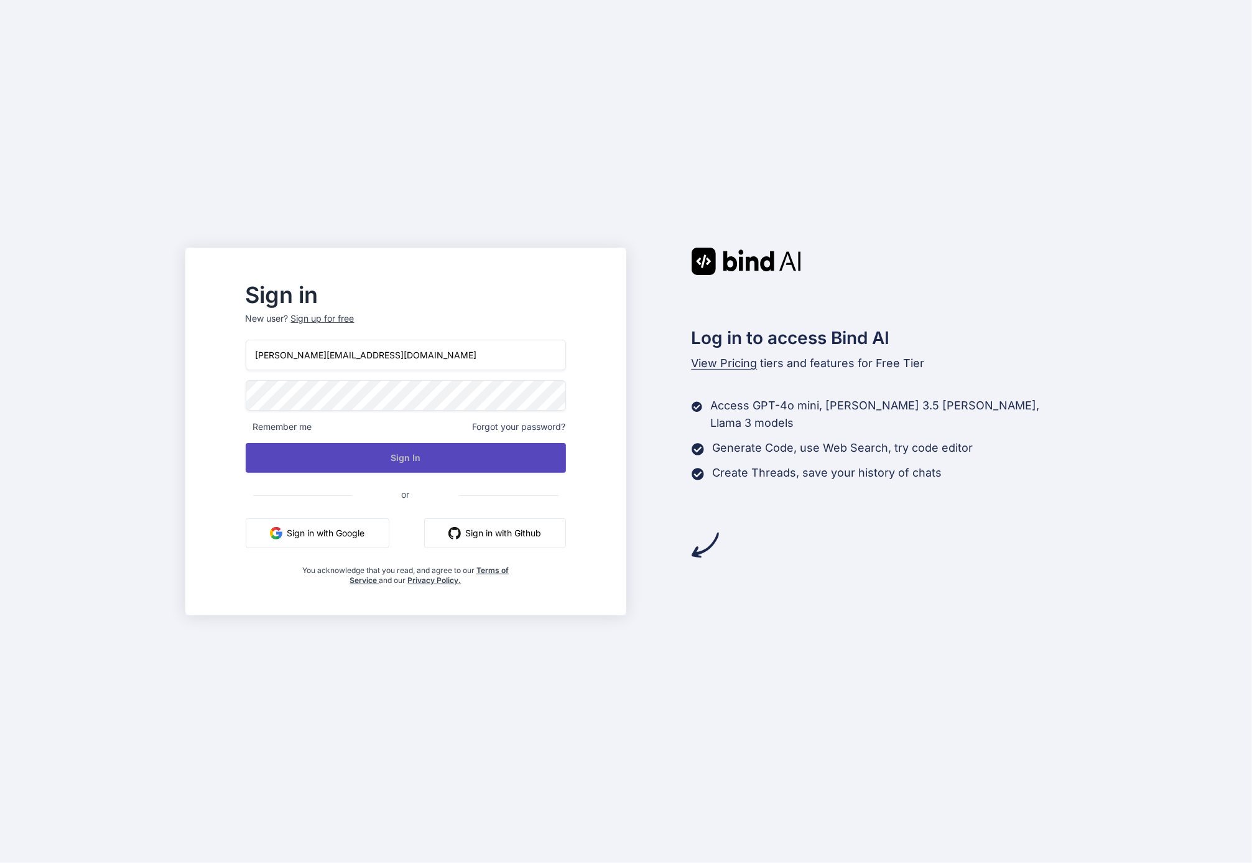
click at [449, 458] on button "Sign In" at bounding box center [406, 458] width 320 height 30
